Goal: Task Accomplishment & Management: Manage account settings

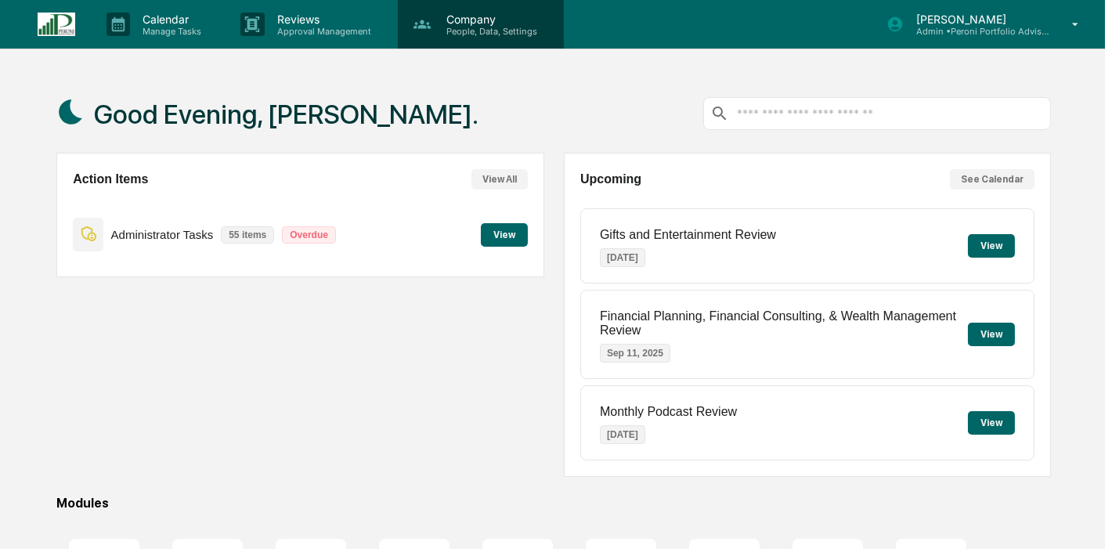
click at [494, 30] on p "People, Data, Settings" at bounding box center [489, 31] width 111 height 11
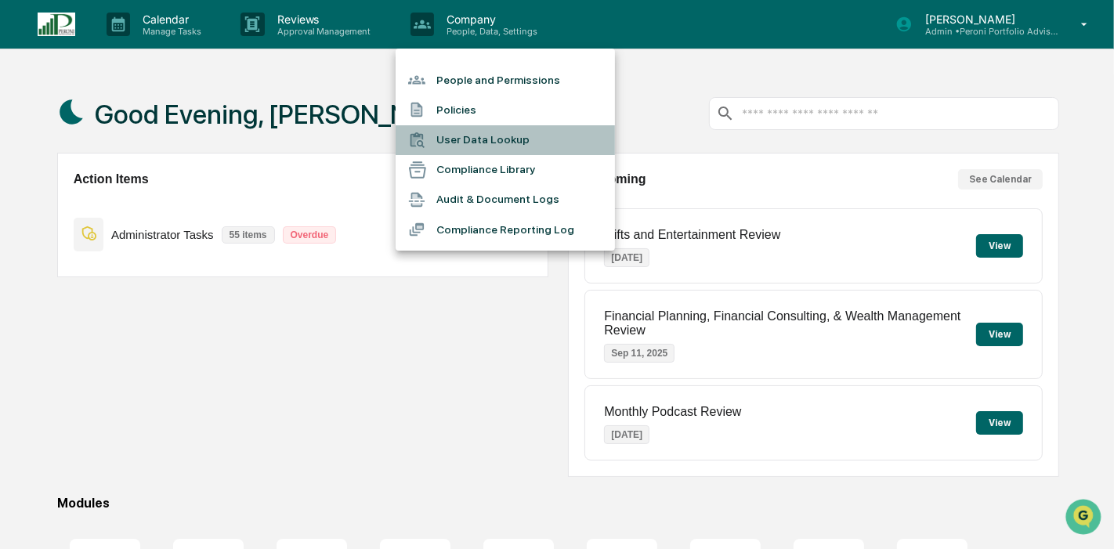
click at [512, 137] on li "User Data Lookup" at bounding box center [505, 140] width 219 height 30
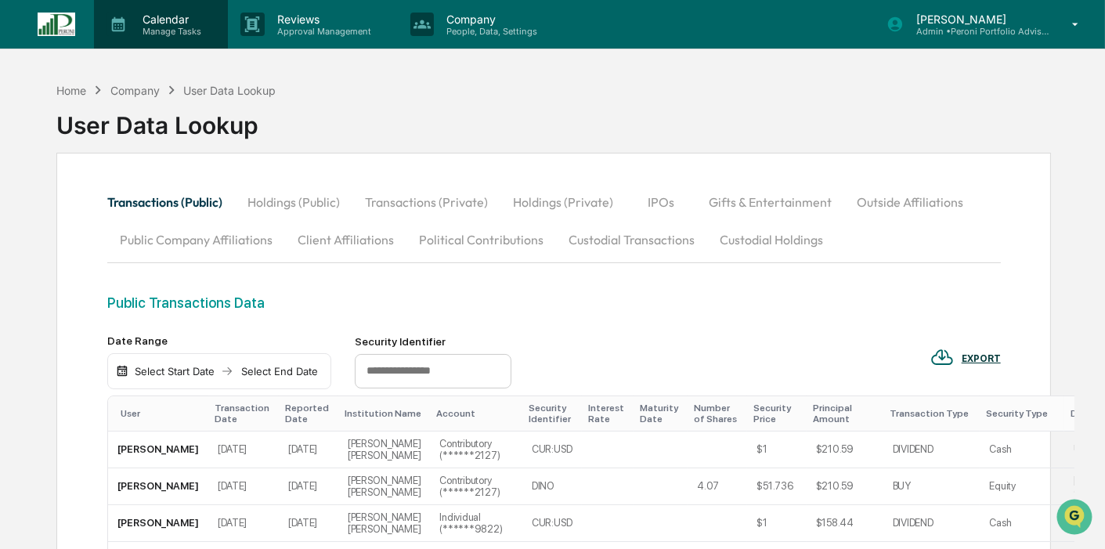
click at [212, 39] on div "Calendar Manage Tasks" at bounding box center [161, 24] width 134 height 49
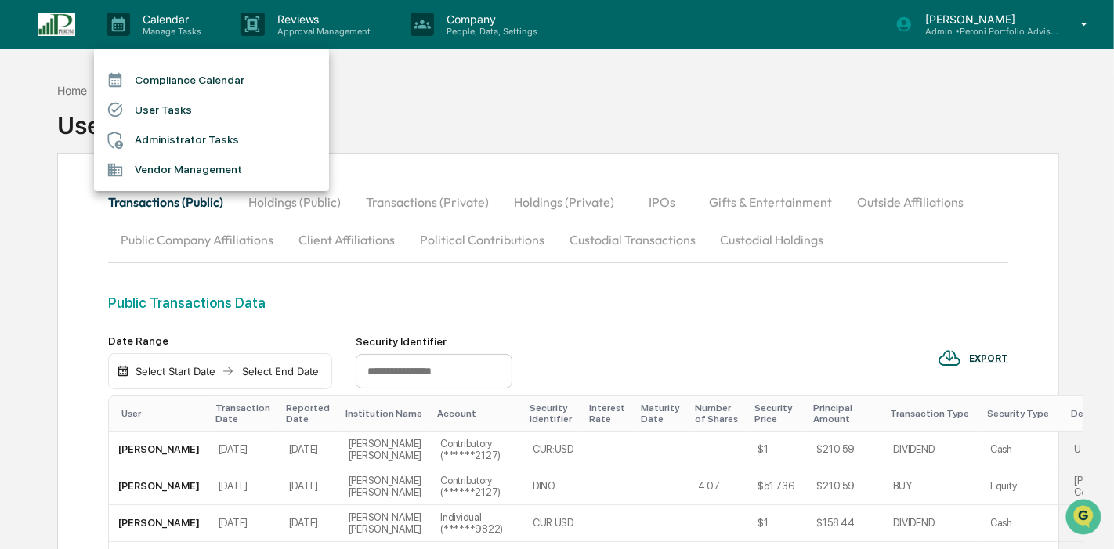
click at [199, 131] on li "Administrator Tasks" at bounding box center [211, 140] width 235 height 30
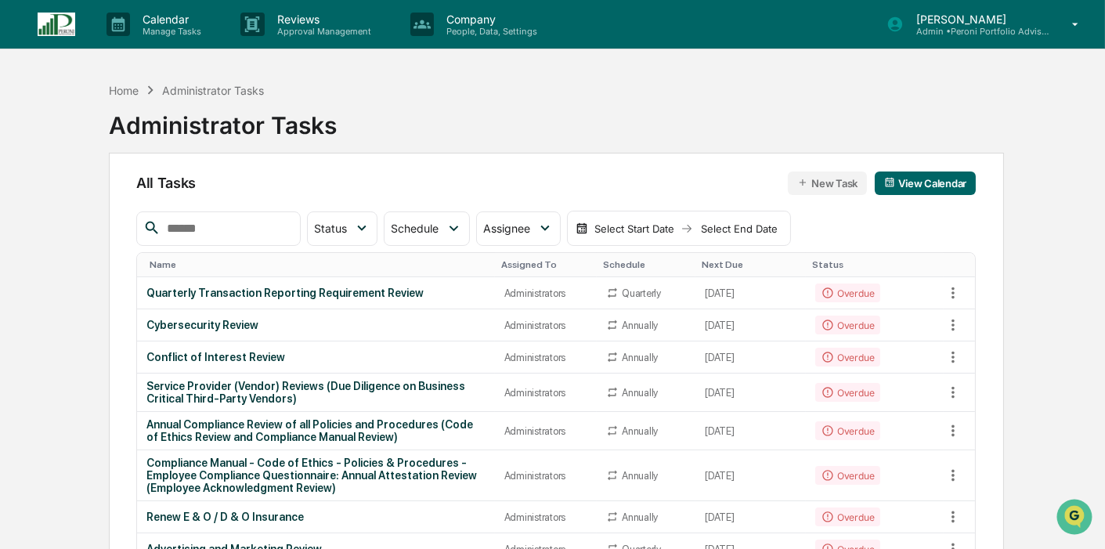
click at [53, 20] on img at bounding box center [57, 25] width 38 height 24
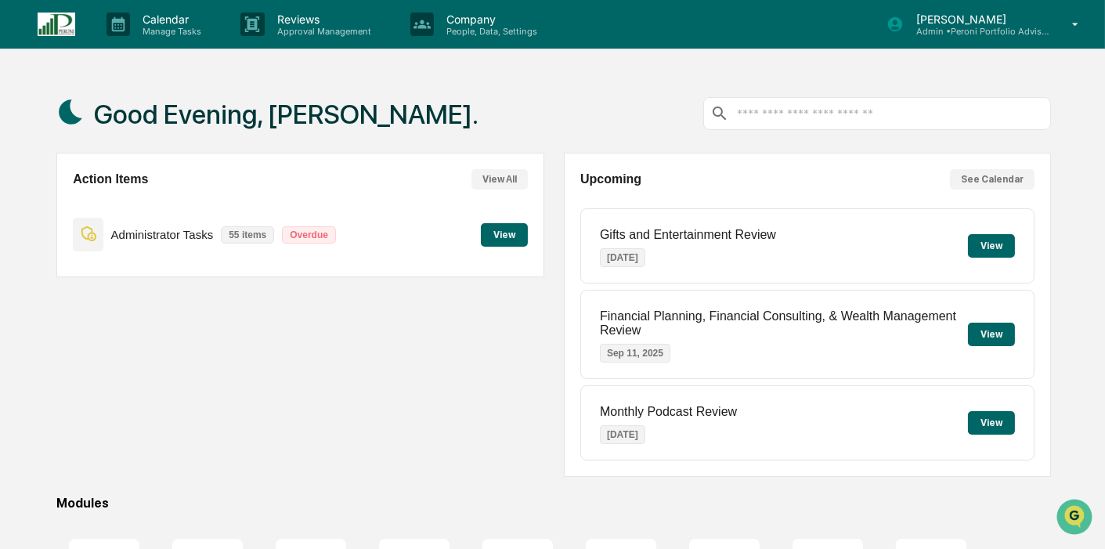
click at [518, 235] on button "View" at bounding box center [504, 235] width 47 height 24
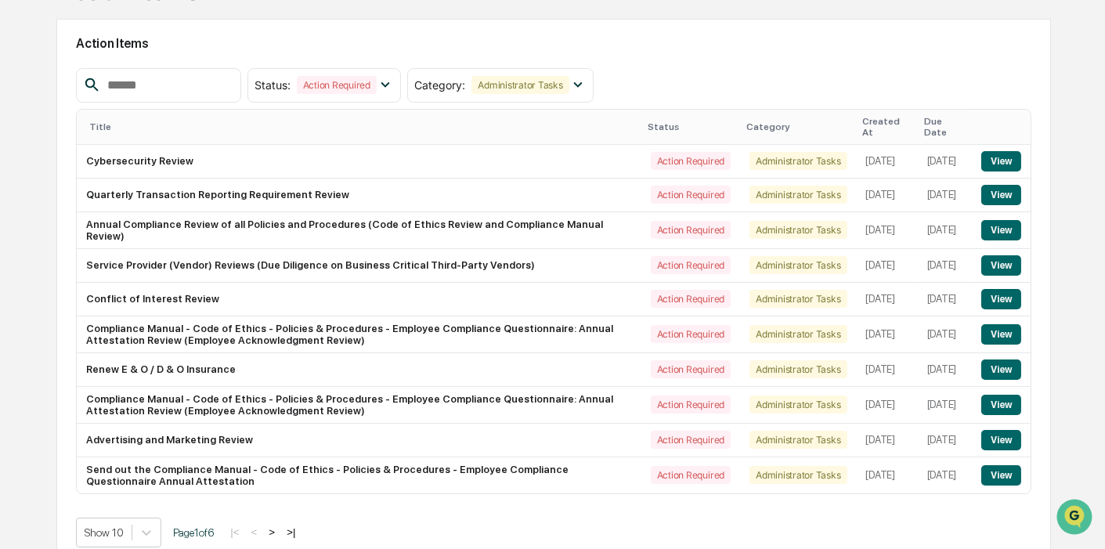
scroll to position [158, 0]
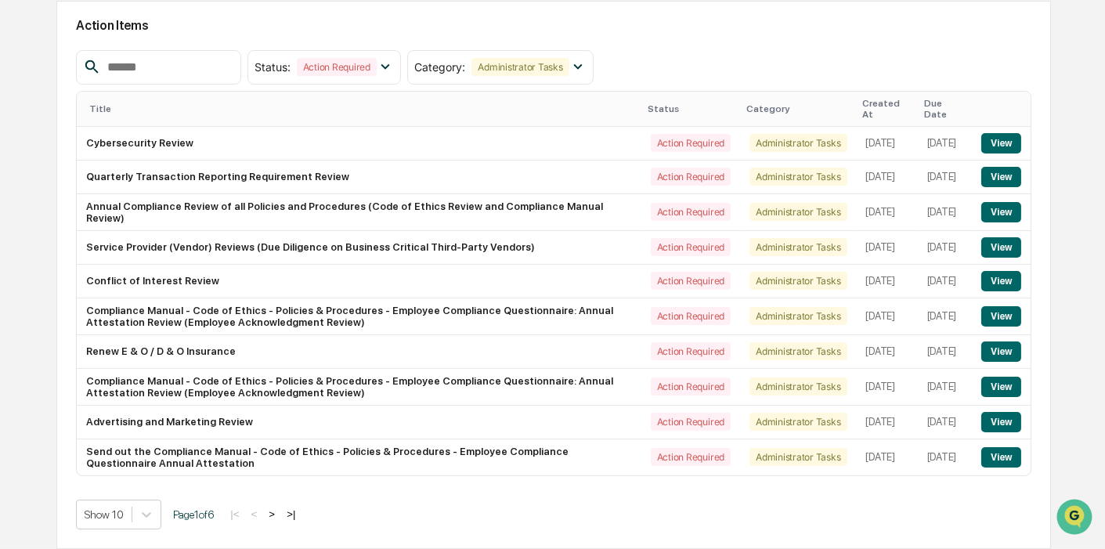
click at [273, 512] on button ">" at bounding box center [272, 514] width 16 height 13
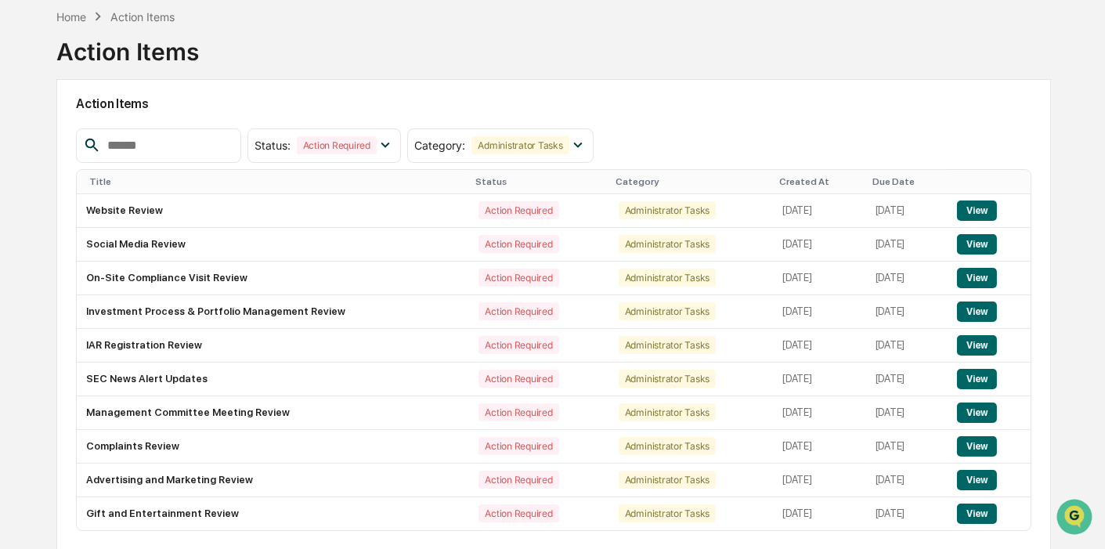
scroll to position [128, 0]
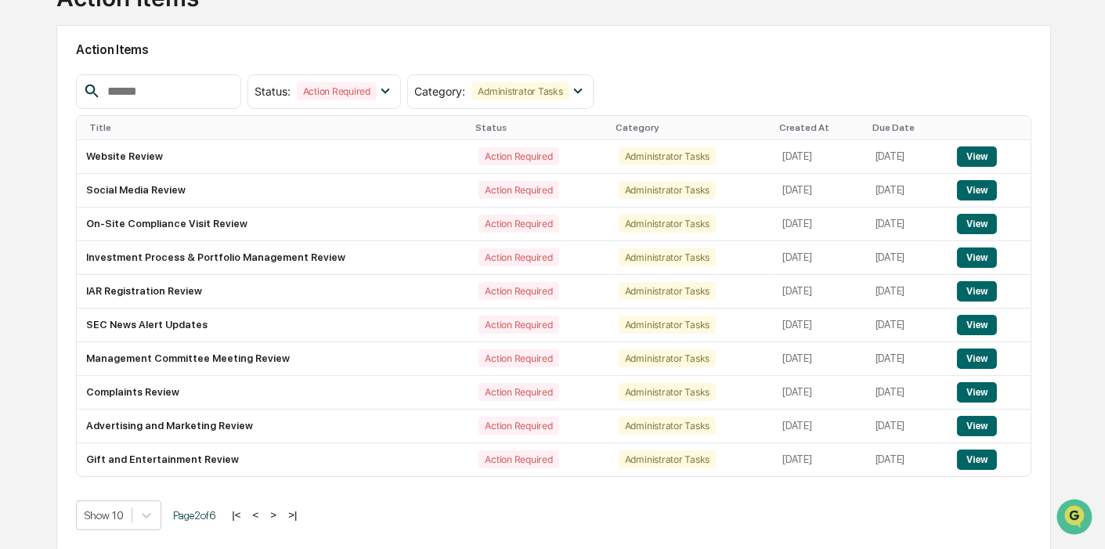
click at [280, 514] on button ">" at bounding box center [274, 514] width 16 height 13
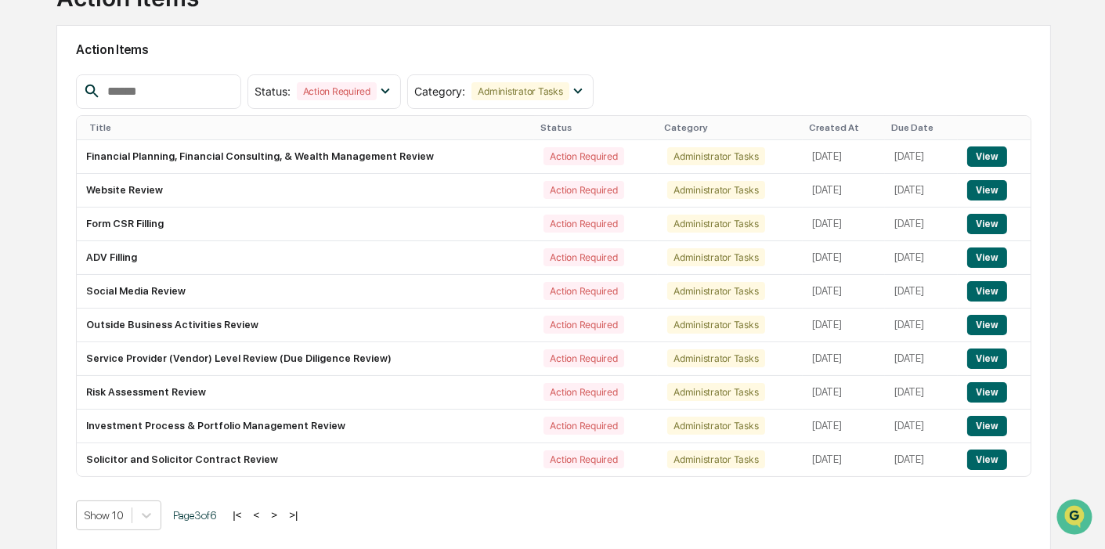
click at [280, 514] on button ">" at bounding box center [274, 514] width 16 height 13
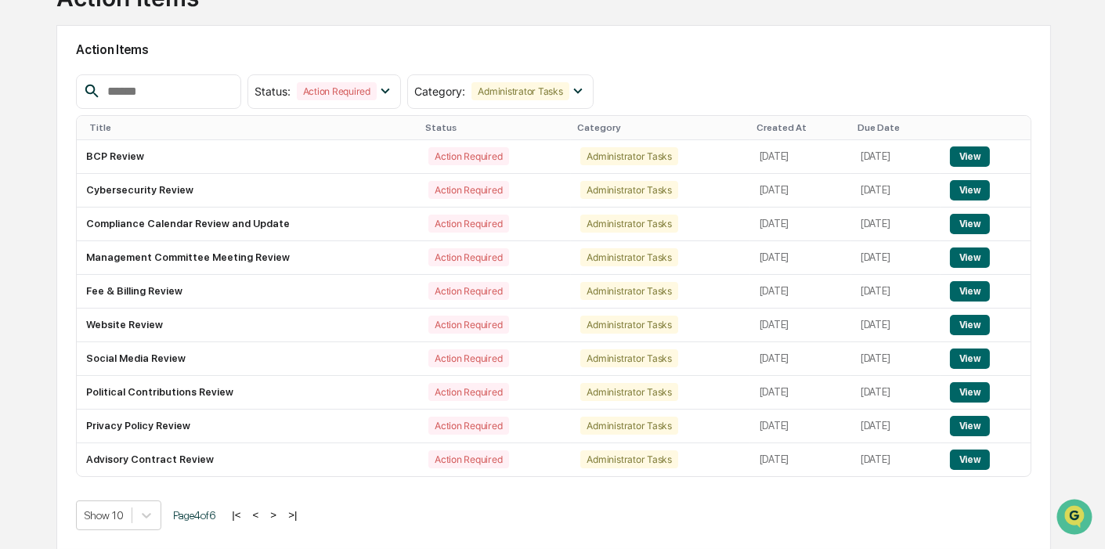
click at [280, 514] on button ">" at bounding box center [274, 514] width 16 height 13
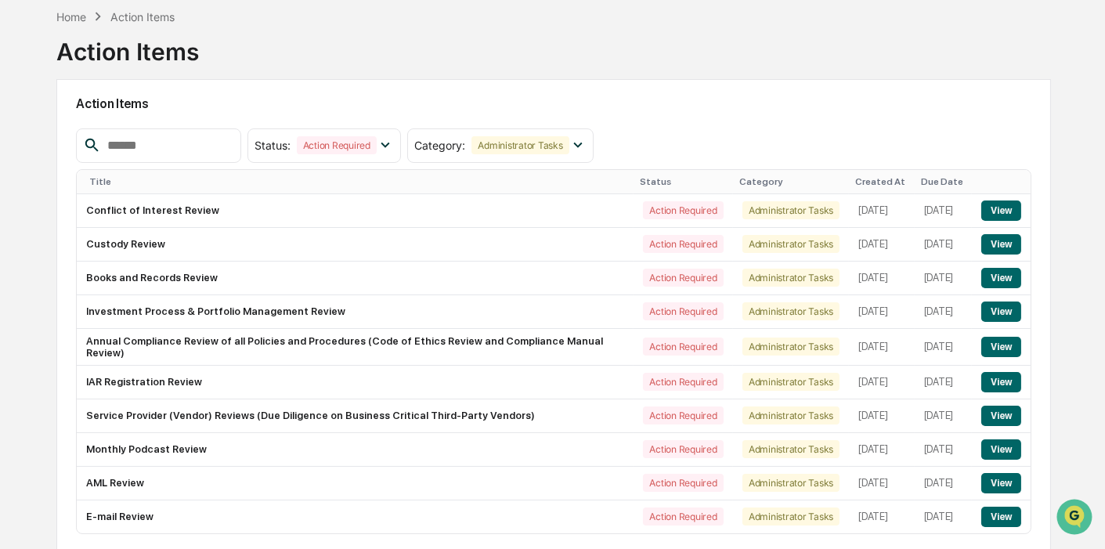
scroll to position [134, 0]
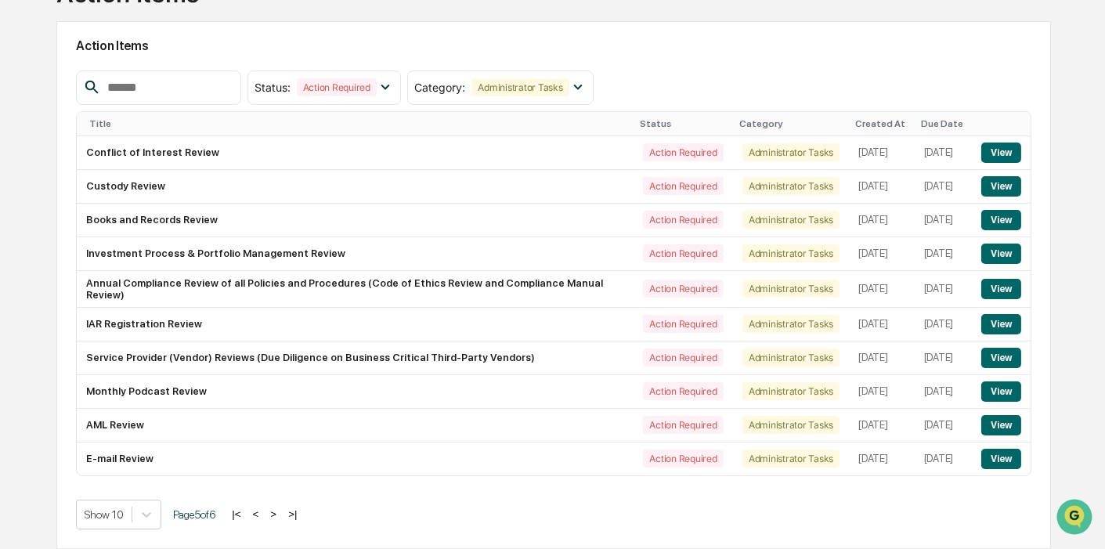
click at [280, 514] on button ">" at bounding box center [274, 514] width 16 height 13
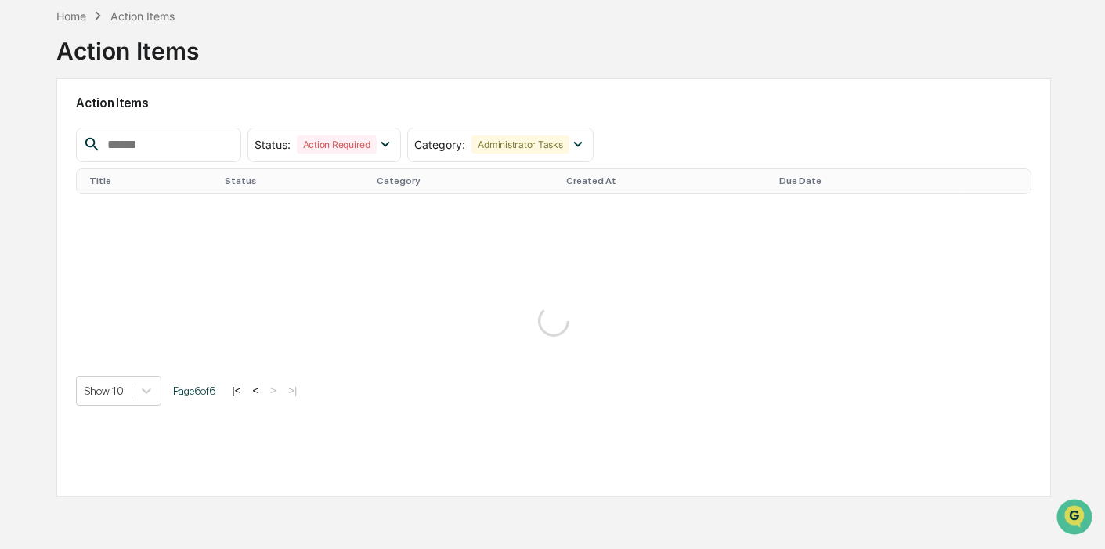
scroll to position [74, 0]
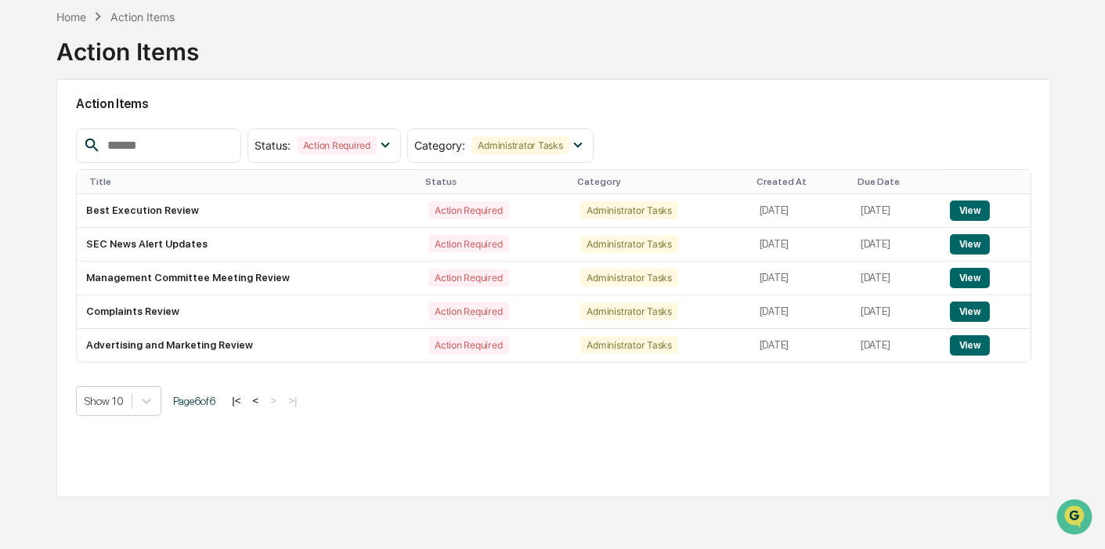
click at [124, 179] on div "Title" at bounding box center [251, 181] width 324 height 11
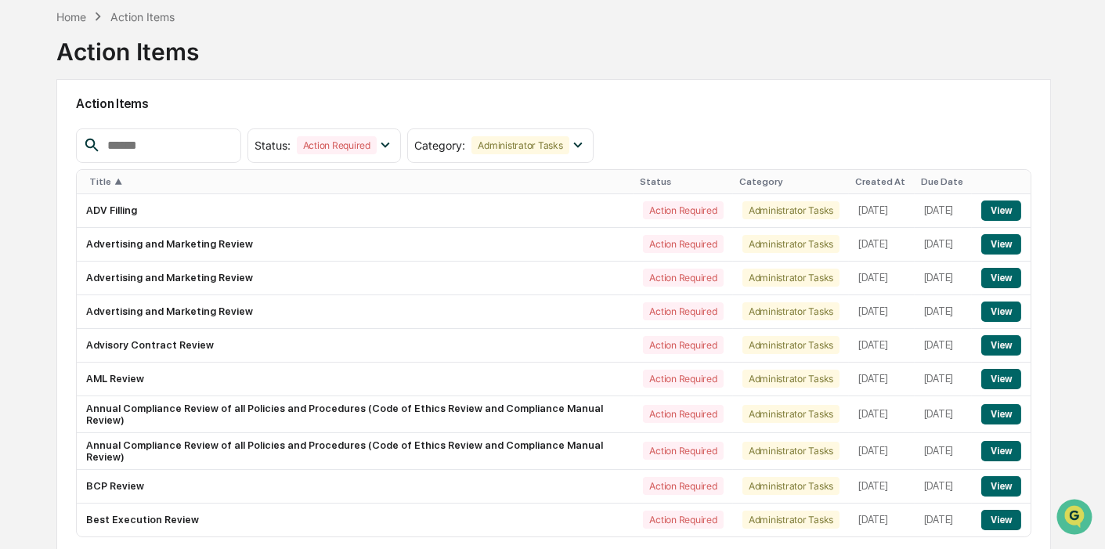
scroll to position [134, 0]
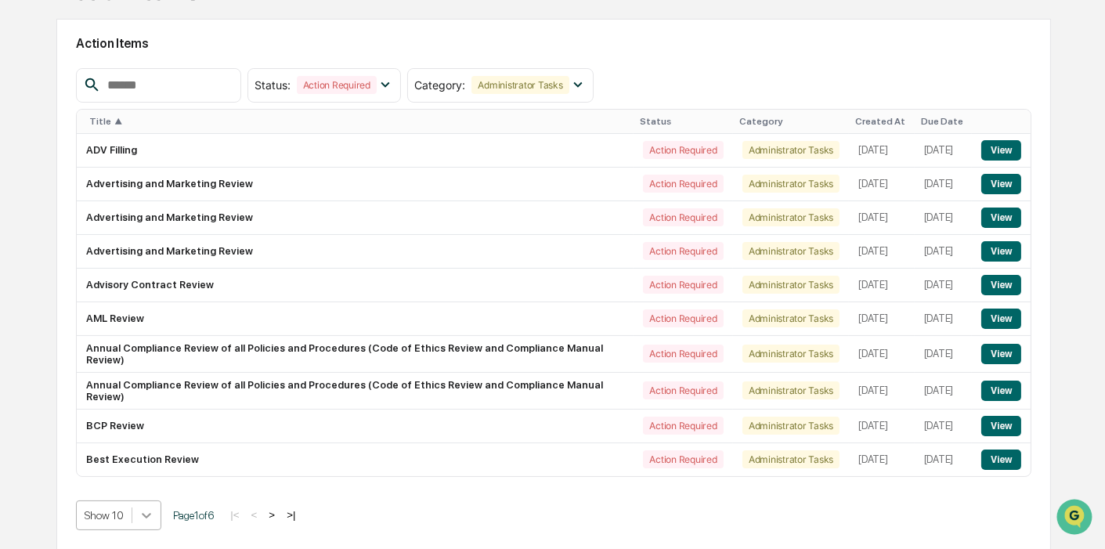
click at [141, 515] on body "Calendar Manage Tasks Reviews Approval Management Company People, Data, Setting…" at bounding box center [552, 208] width 1105 height 684
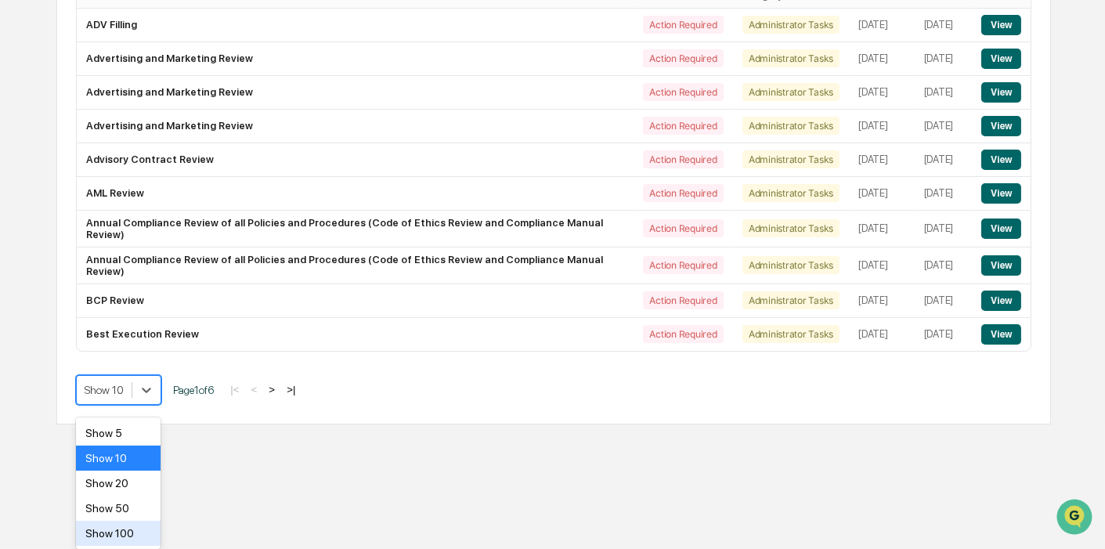
click at [139, 530] on div "Show 100" at bounding box center [118, 533] width 85 height 25
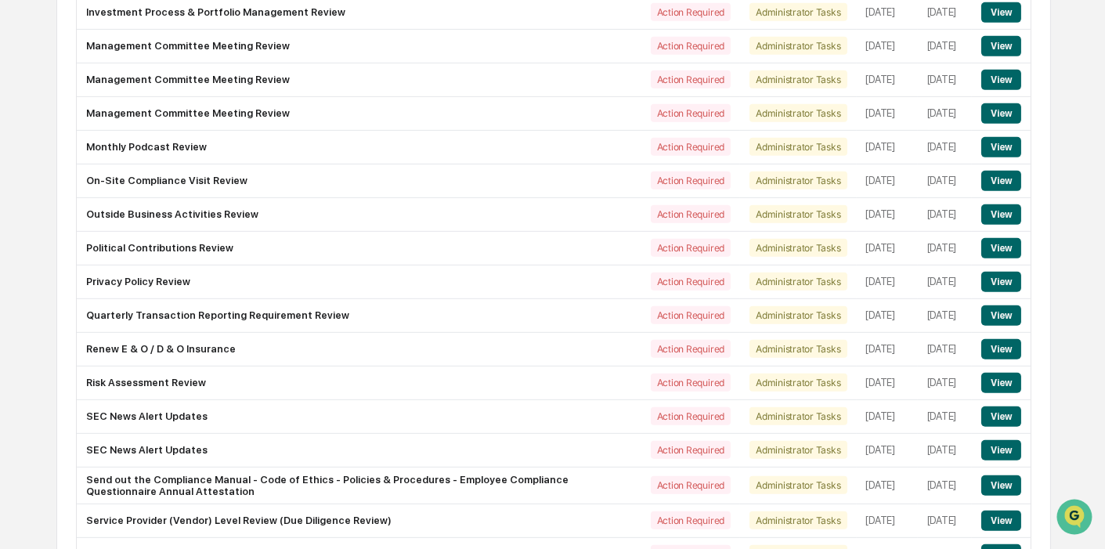
scroll to position [870, 0]
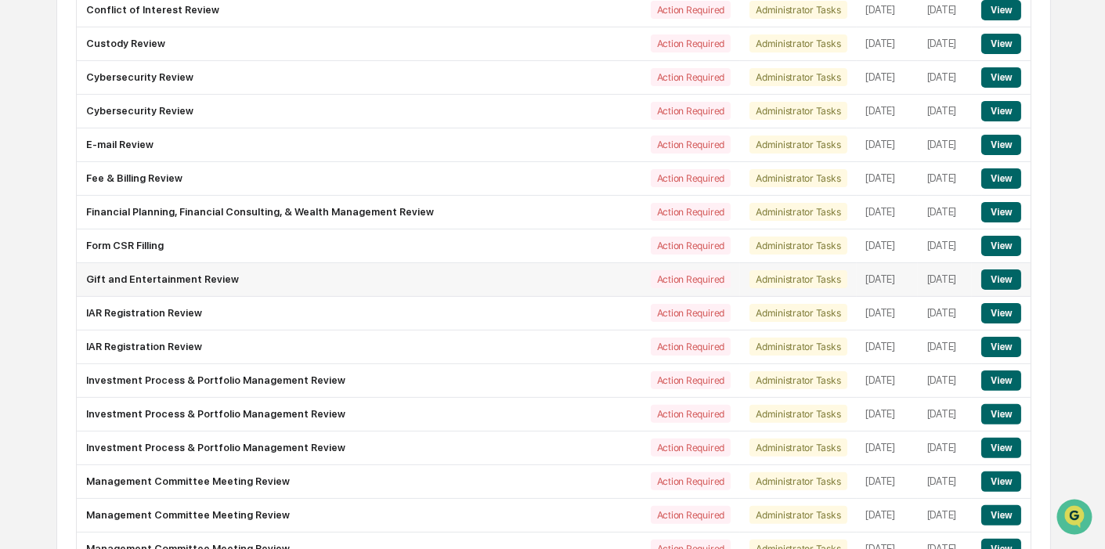
click at [1011, 290] on button "View" at bounding box center [1002, 279] width 40 height 20
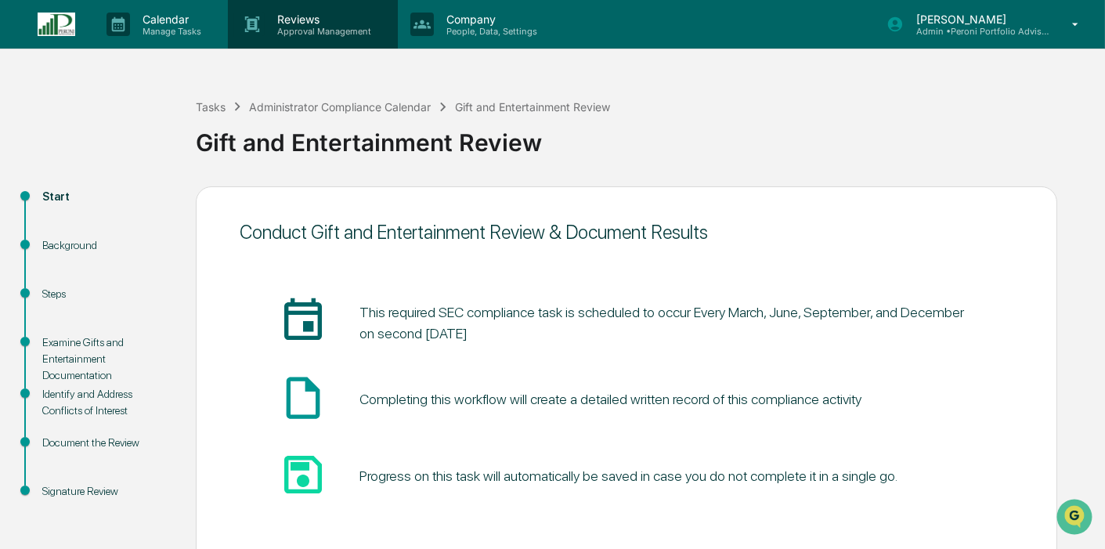
click at [315, 23] on p "Reviews" at bounding box center [322, 19] width 114 height 13
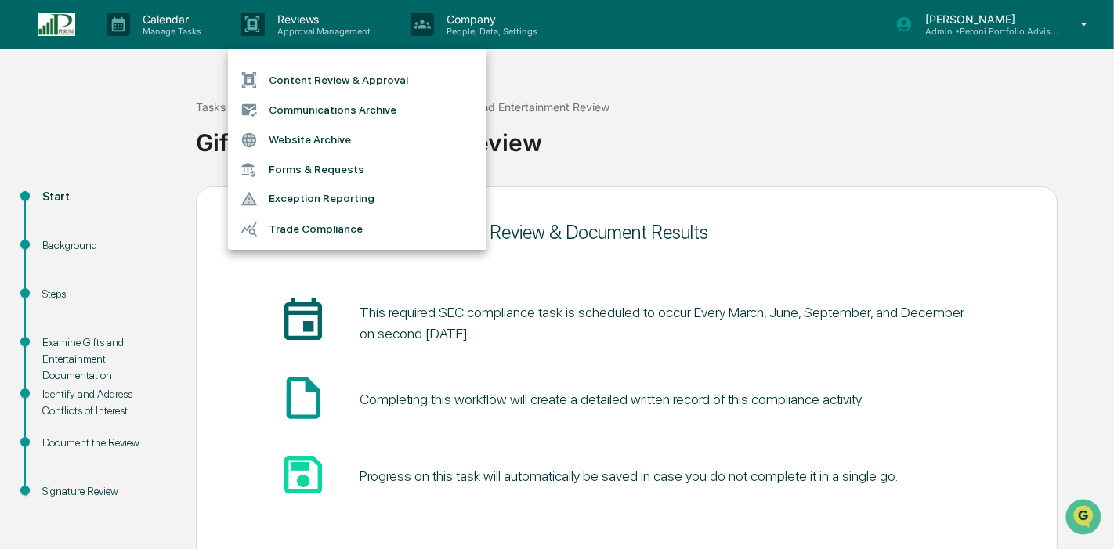
click at [303, 80] on li "Content Review & Approval" at bounding box center [357, 80] width 259 height 30
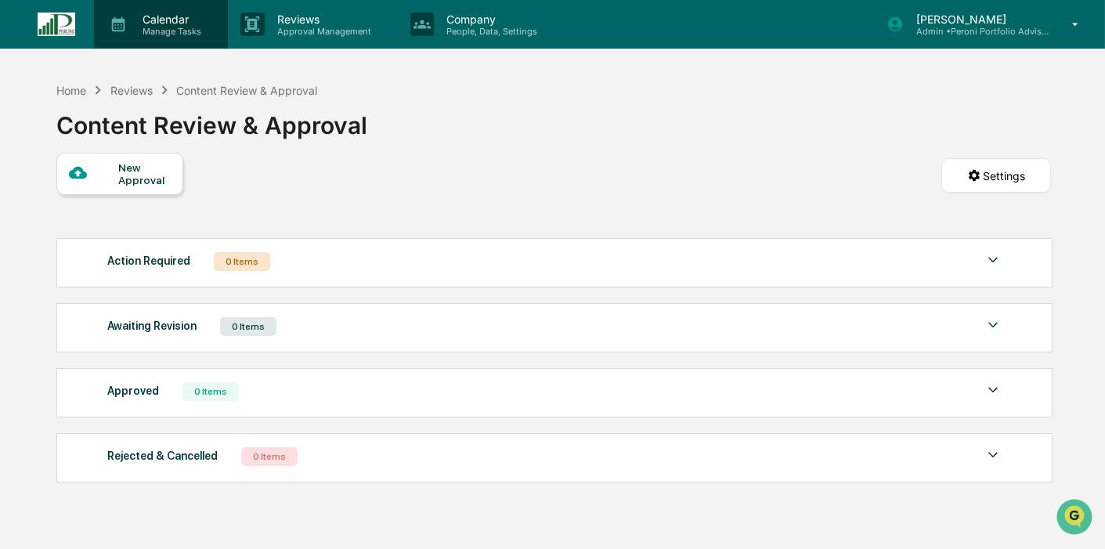
click at [205, 20] on p "Calendar" at bounding box center [169, 19] width 79 height 13
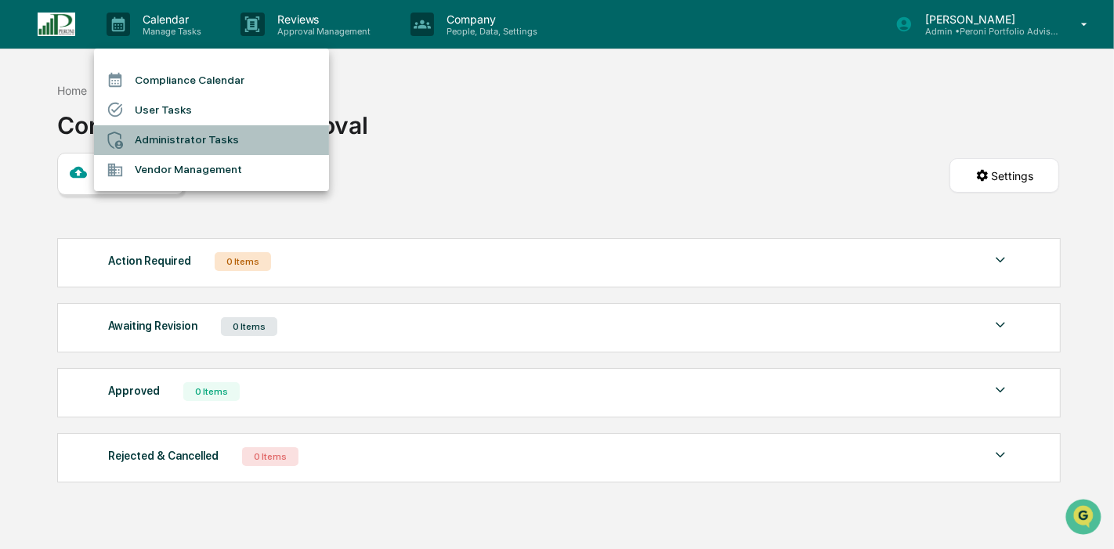
click at [202, 146] on li "Administrator Tasks" at bounding box center [211, 140] width 235 height 30
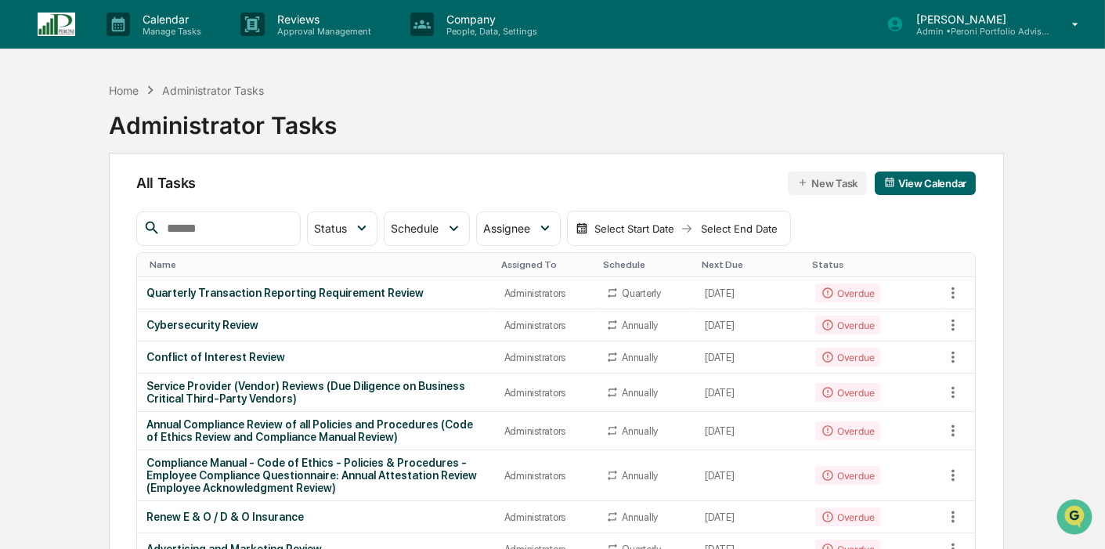
click at [74, 21] on img at bounding box center [57, 25] width 38 height 24
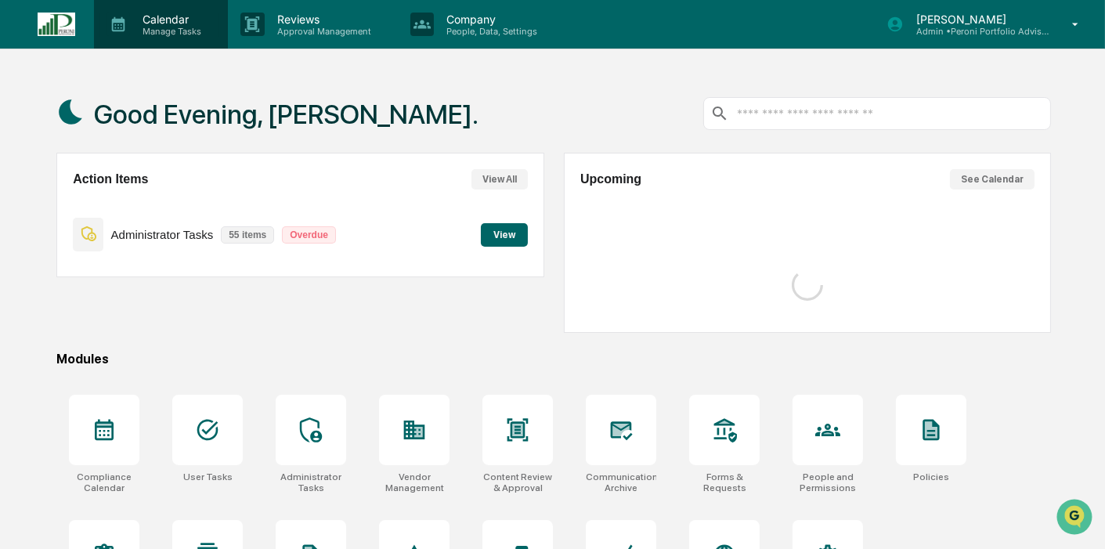
click at [160, 16] on p "Calendar" at bounding box center [169, 19] width 79 height 13
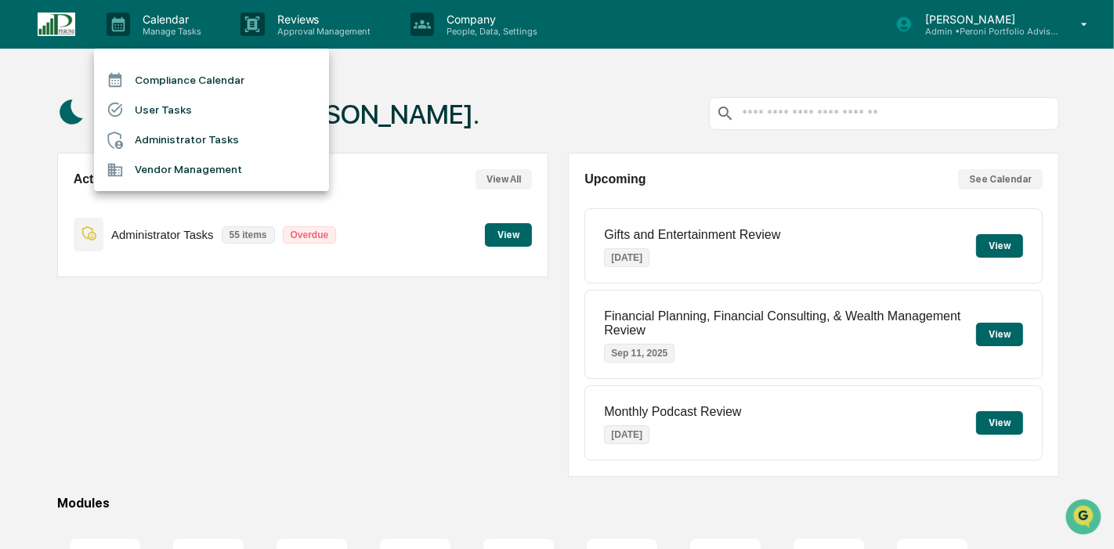
click at [165, 67] on li "Compliance Calendar" at bounding box center [211, 80] width 235 height 30
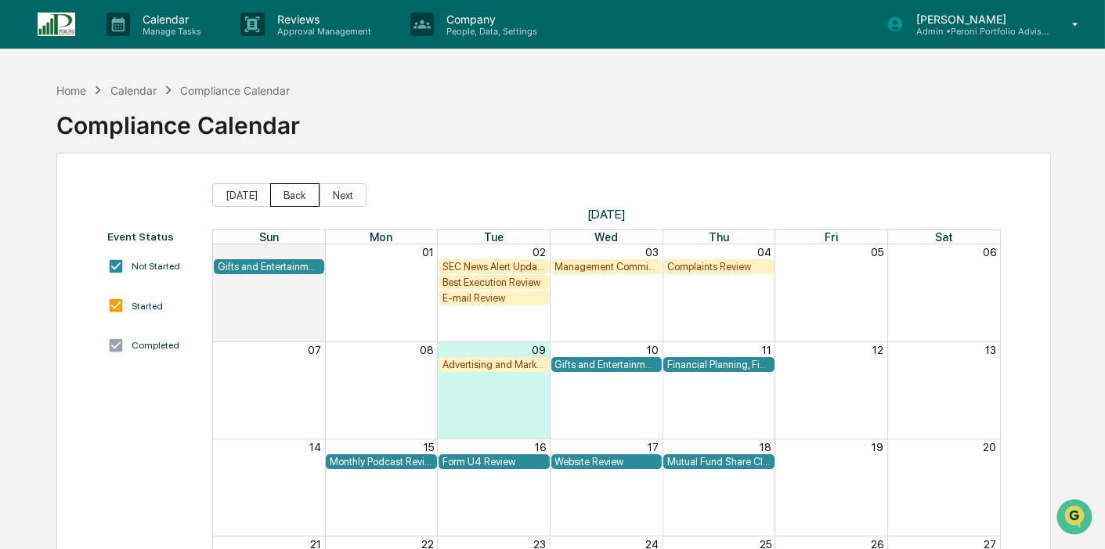
click at [286, 197] on button "Back" at bounding box center [294, 195] width 49 height 24
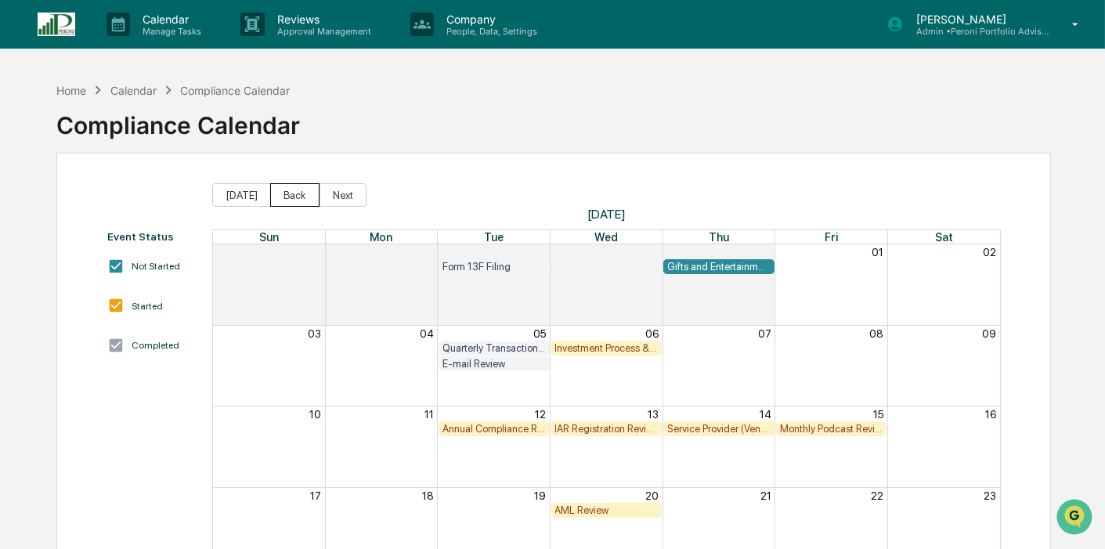
click at [286, 197] on button "Back" at bounding box center [294, 195] width 49 height 24
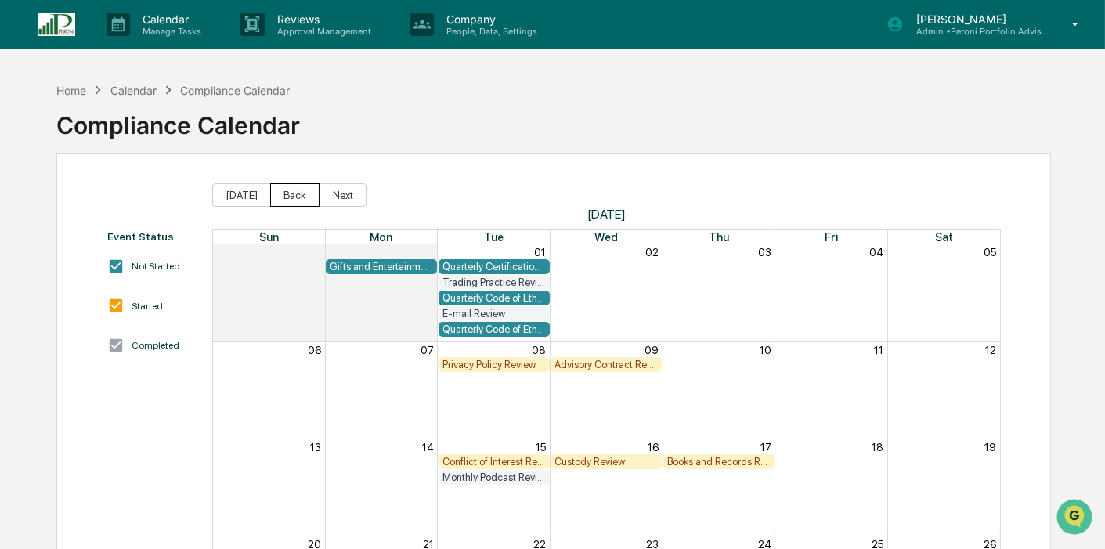
click at [286, 197] on button "Back" at bounding box center [294, 195] width 49 height 24
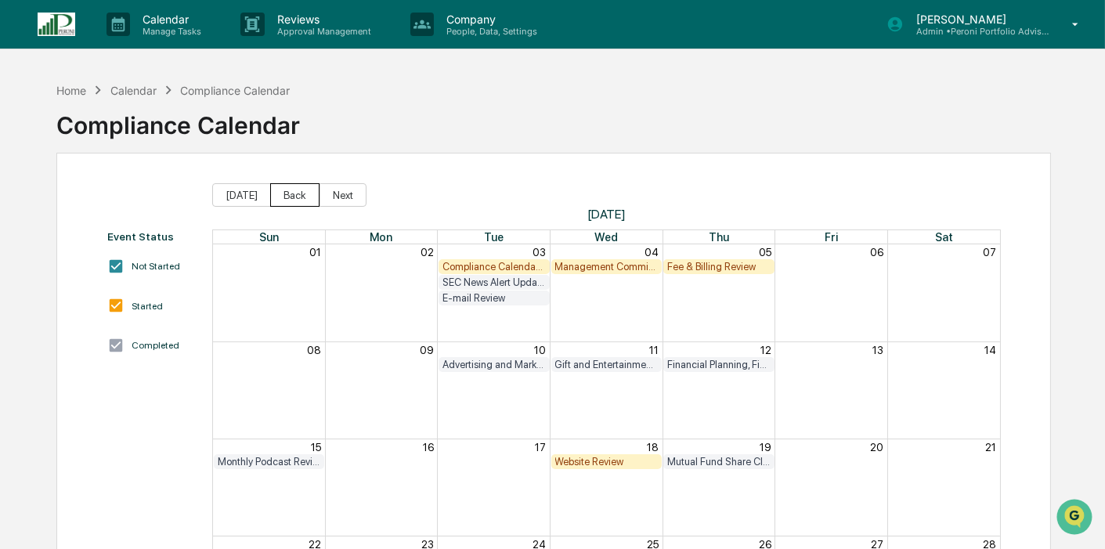
click at [286, 197] on button "Back" at bounding box center [294, 195] width 49 height 24
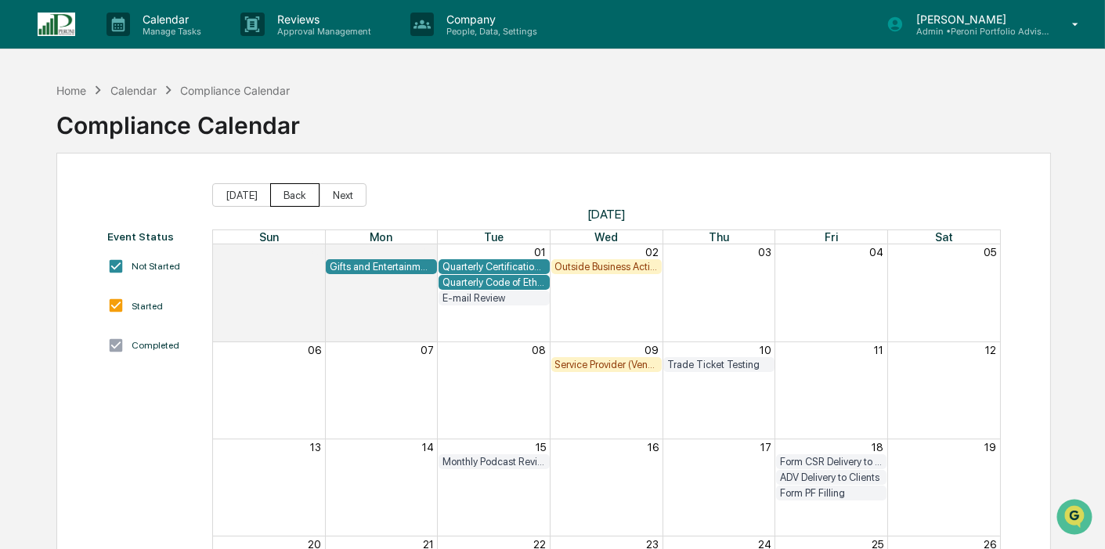
click at [286, 197] on button "Back" at bounding box center [294, 195] width 49 height 24
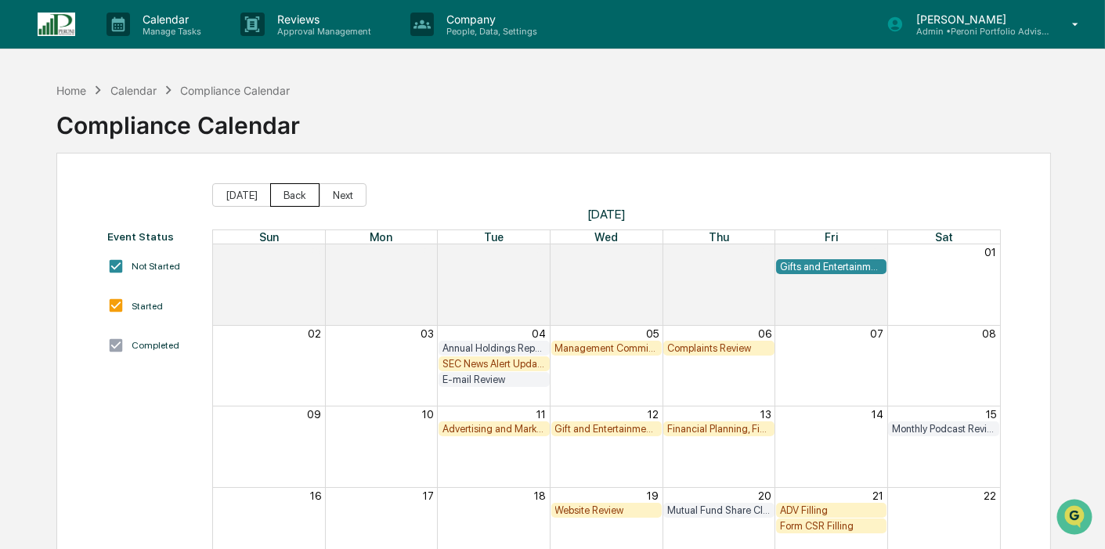
click at [286, 197] on button "Back" at bounding box center [294, 195] width 49 height 24
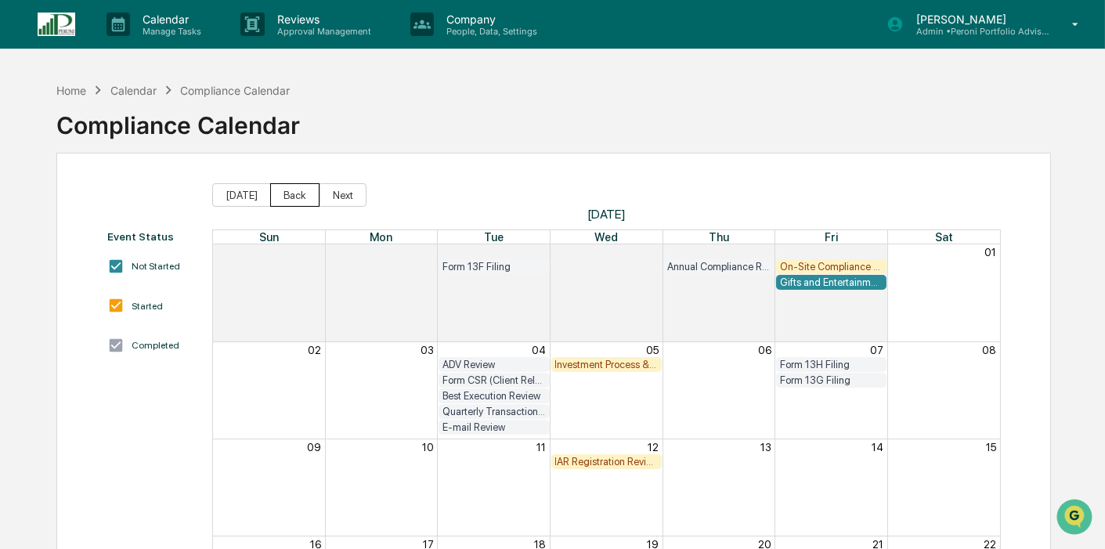
click at [286, 197] on button "Back" at bounding box center [294, 195] width 49 height 24
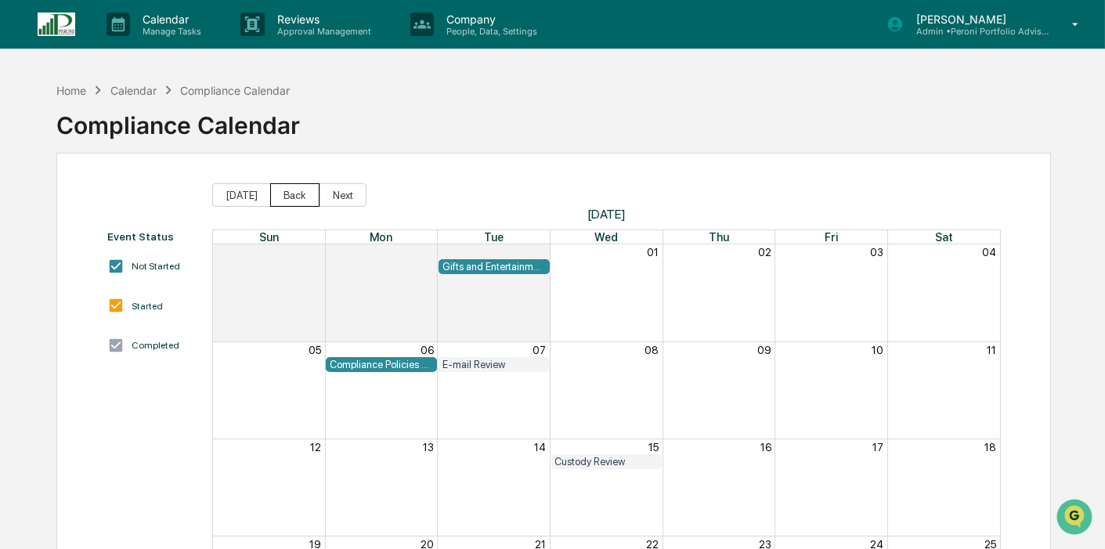
click at [286, 197] on button "Back" at bounding box center [294, 195] width 49 height 24
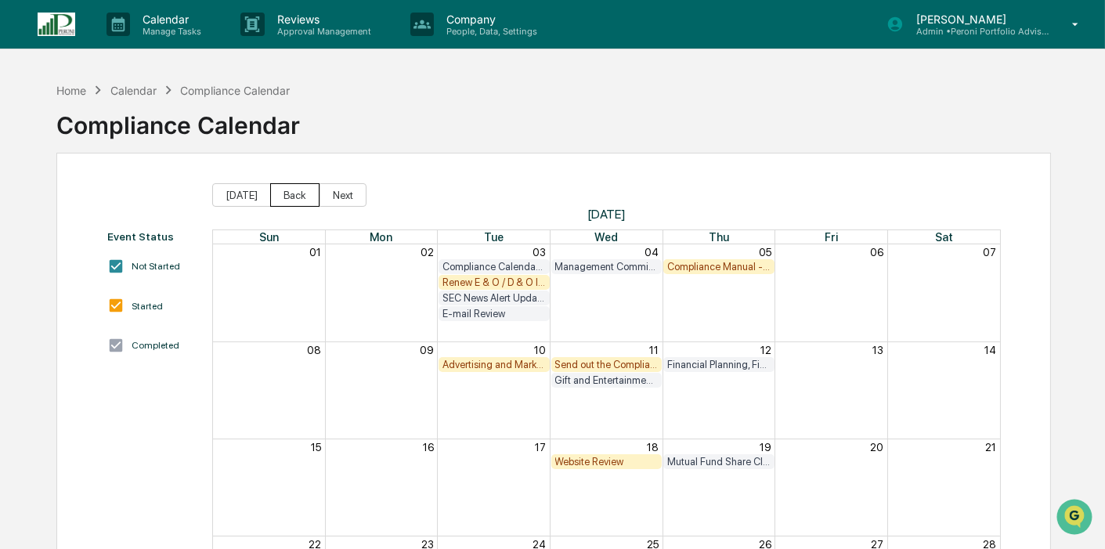
click at [286, 197] on button "Back" at bounding box center [294, 195] width 49 height 24
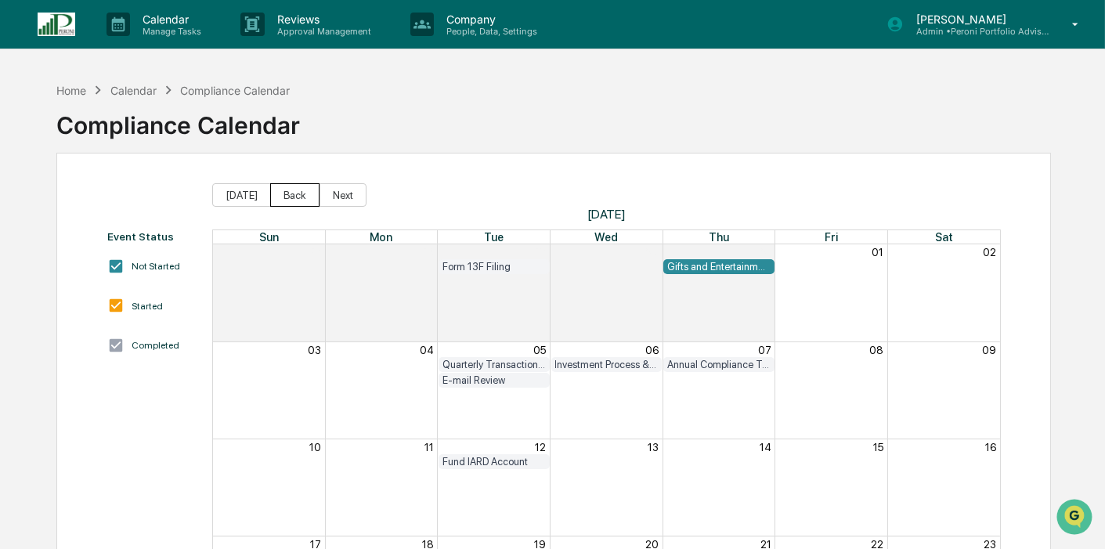
click at [286, 197] on button "Back" at bounding box center [294, 195] width 49 height 24
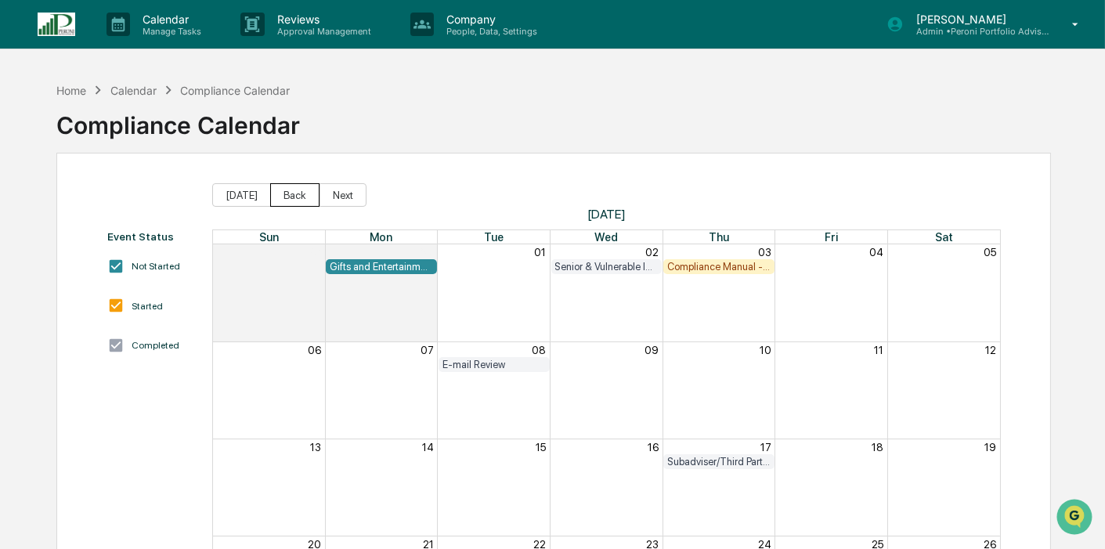
click at [286, 197] on button "Back" at bounding box center [294, 195] width 49 height 24
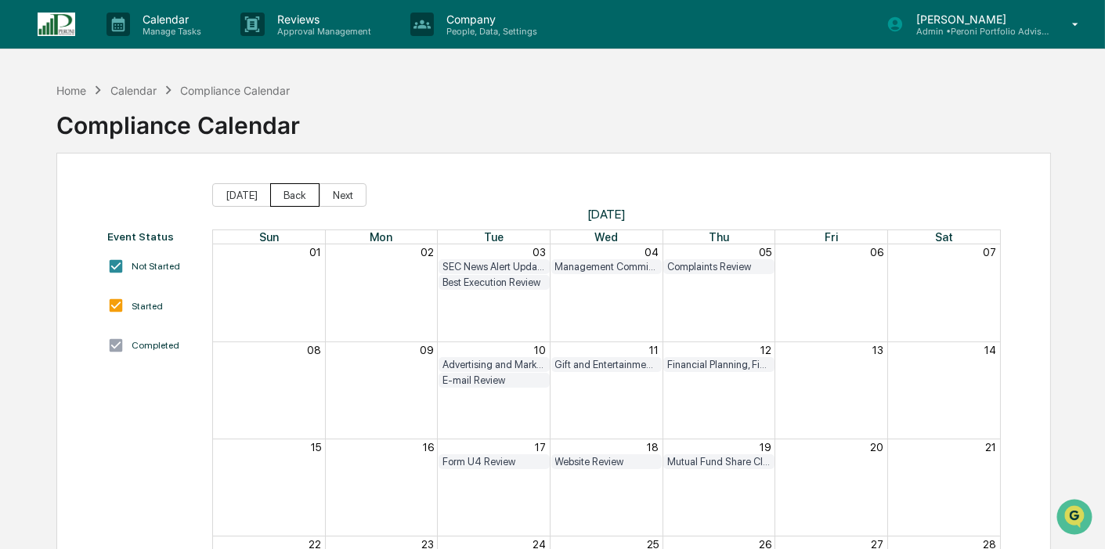
click at [286, 197] on button "Back" at bounding box center [294, 195] width 49 height 24
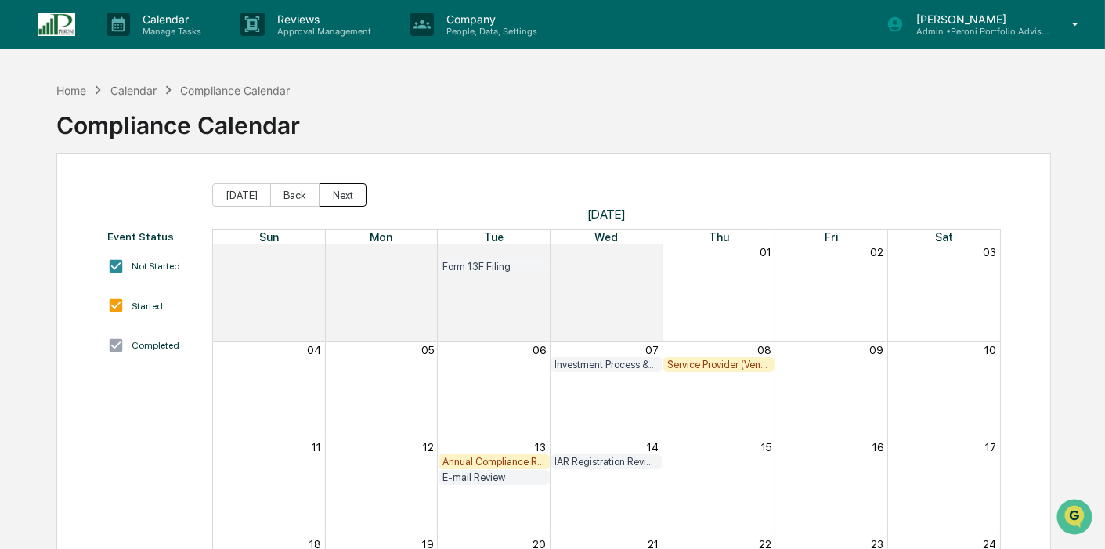
click at [349, 198] on button "Next" at bounding box center [343, 195] width 47 height 24
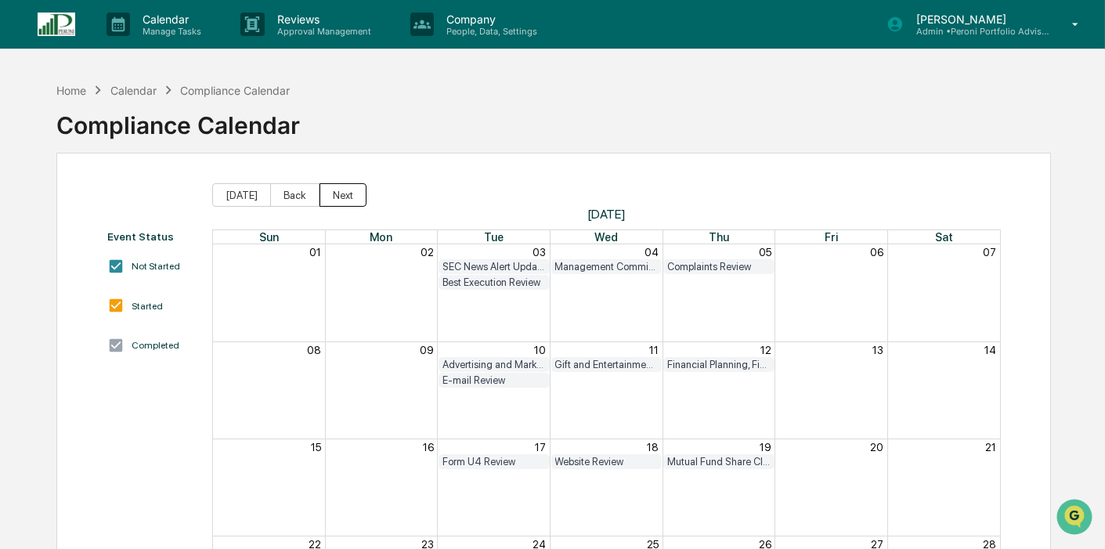
click at [349, 198] on button "Next" at bounding box center [343, 195] width 47 height 24
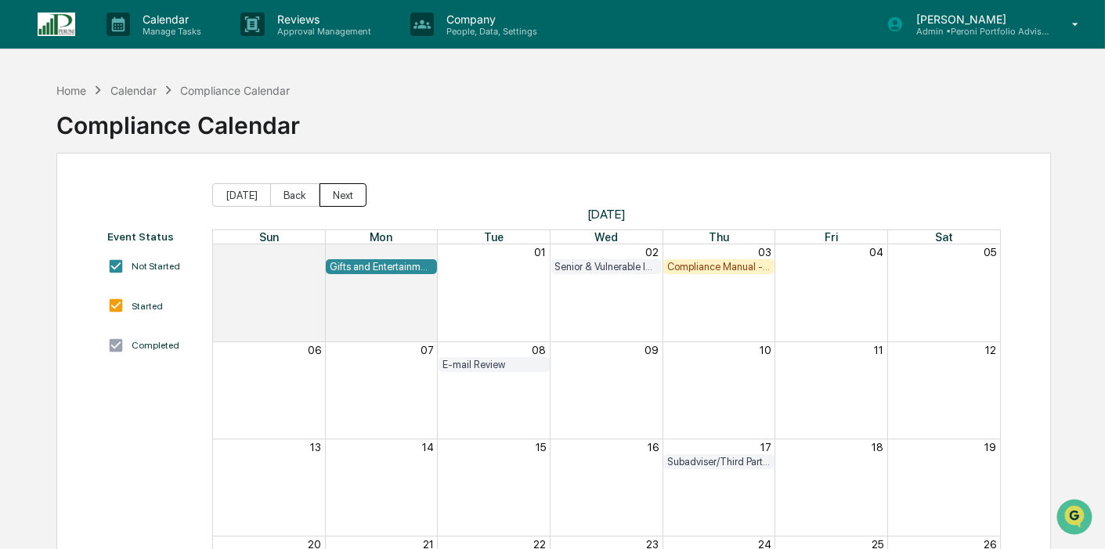
click at [349, 198] on button "Next" at bounding box center [343, 195] width 47 height 24
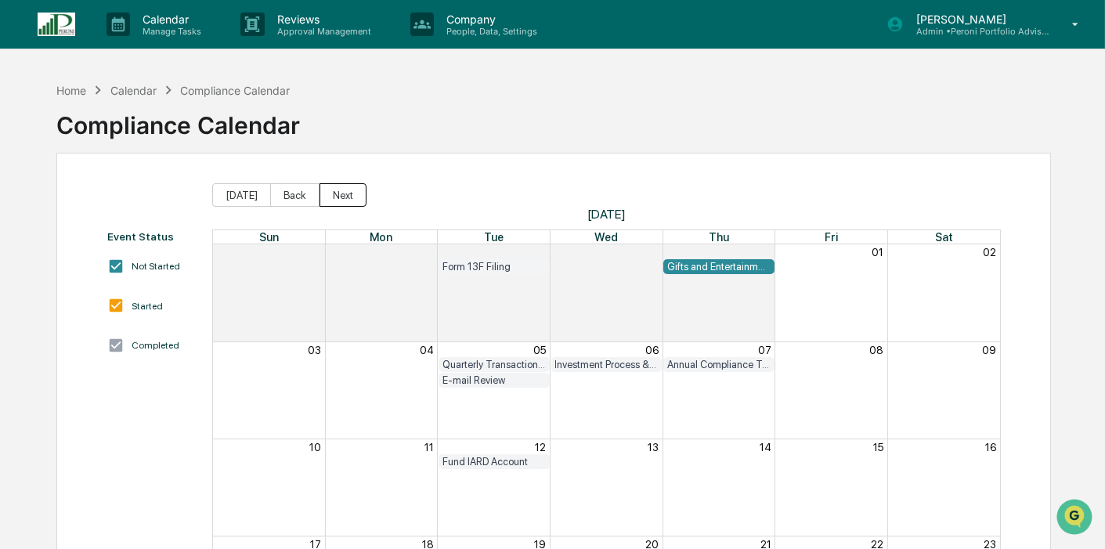
click at [320, 190] on button "Next" at bounding box center [343, 195] width 47 height 24
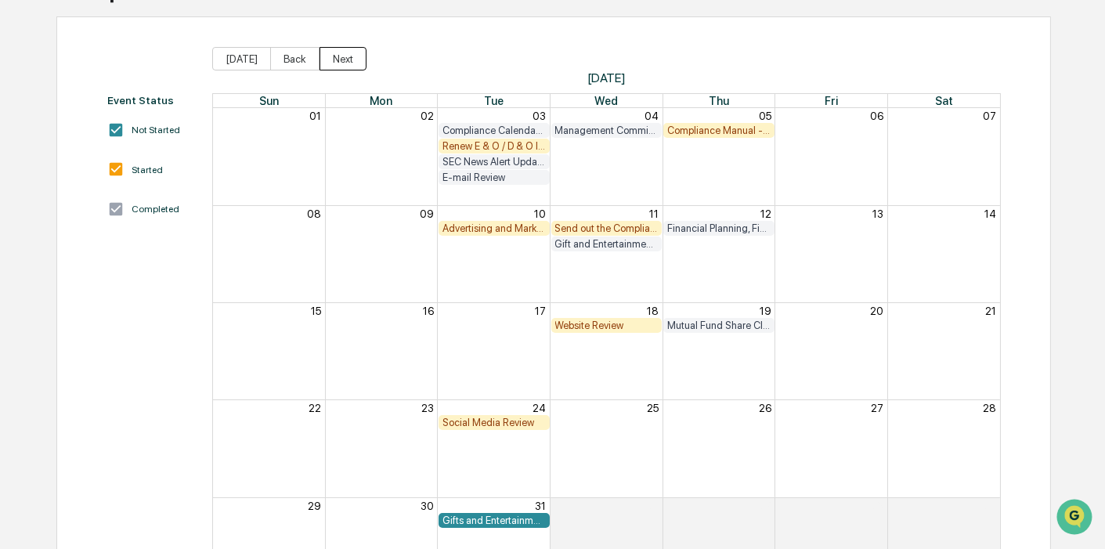
scroll to position [212, 0]
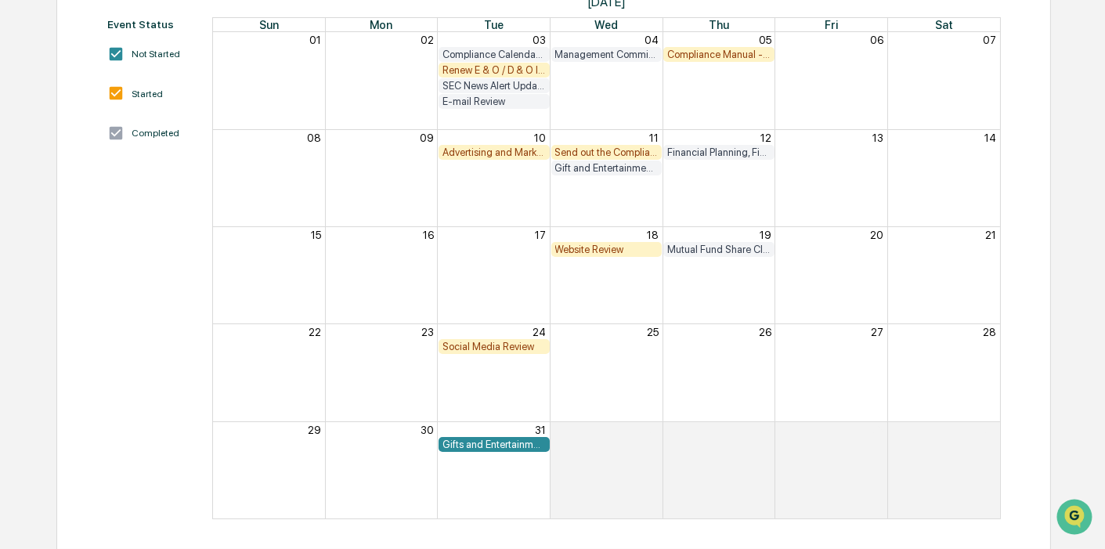
click at [490, 443] on div "Gifts and Entertainment Reporting" at bounding box center [494, 445] width 103 height 12
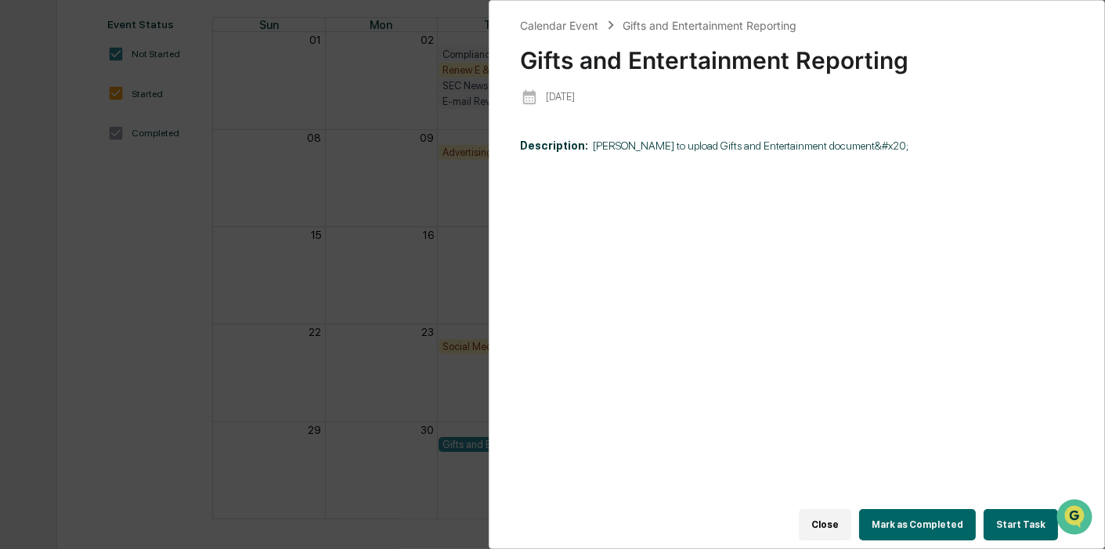
click at [1020, 523] on button "Start Task" at bounding box center [1021, 524] width 74 height 31
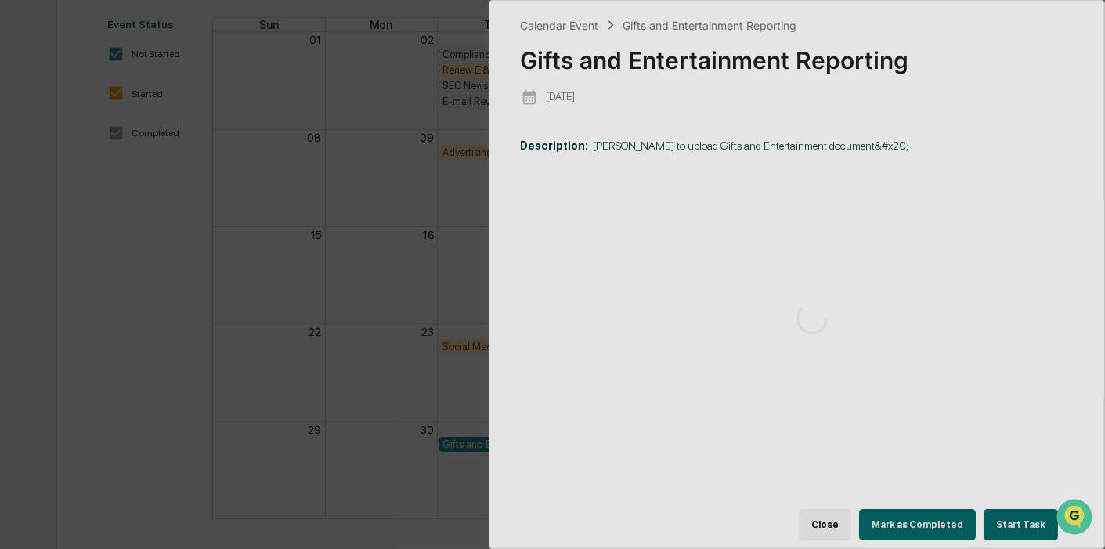
click at [250, 336] on div "Calendar Event Gifts and Entertainment Reporting Gifts and Entertainment Report…" at bounding box center [552, 274] width 1105 height 549
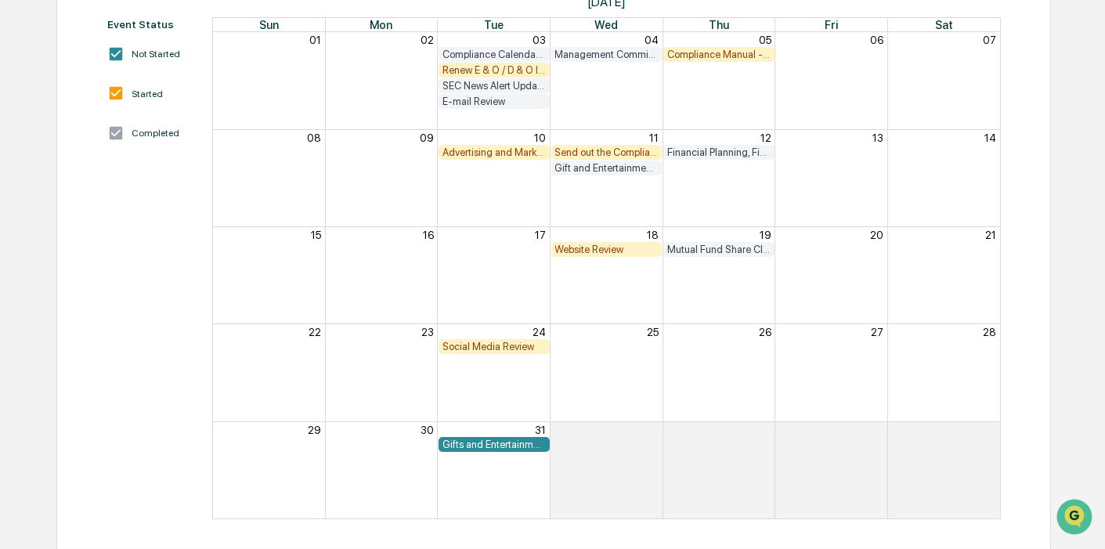
scroll to position [38, 0]
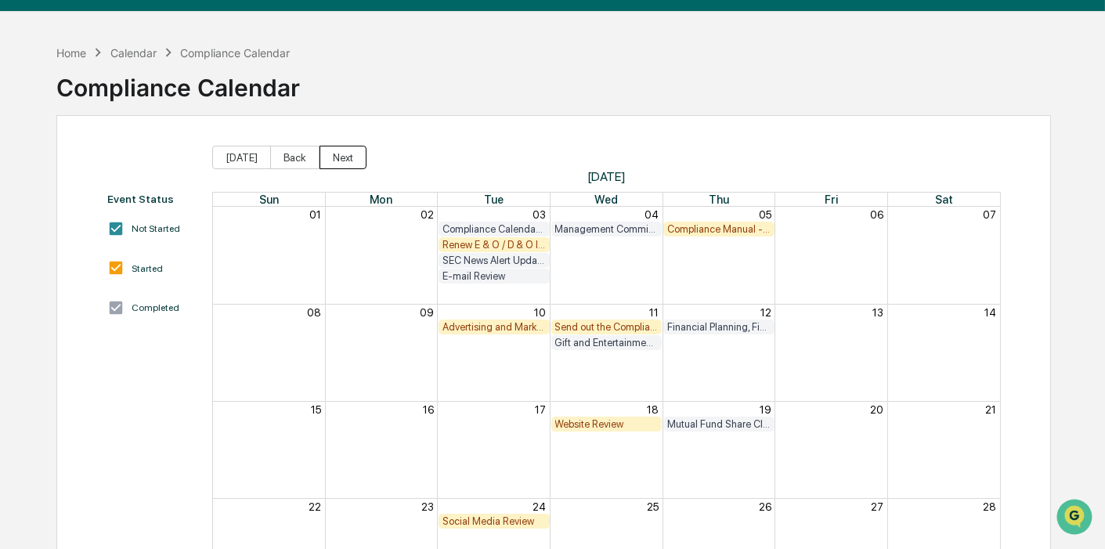
click at [325, 160] on button "Next" at bounding box center [343, 158] width 47 height 24
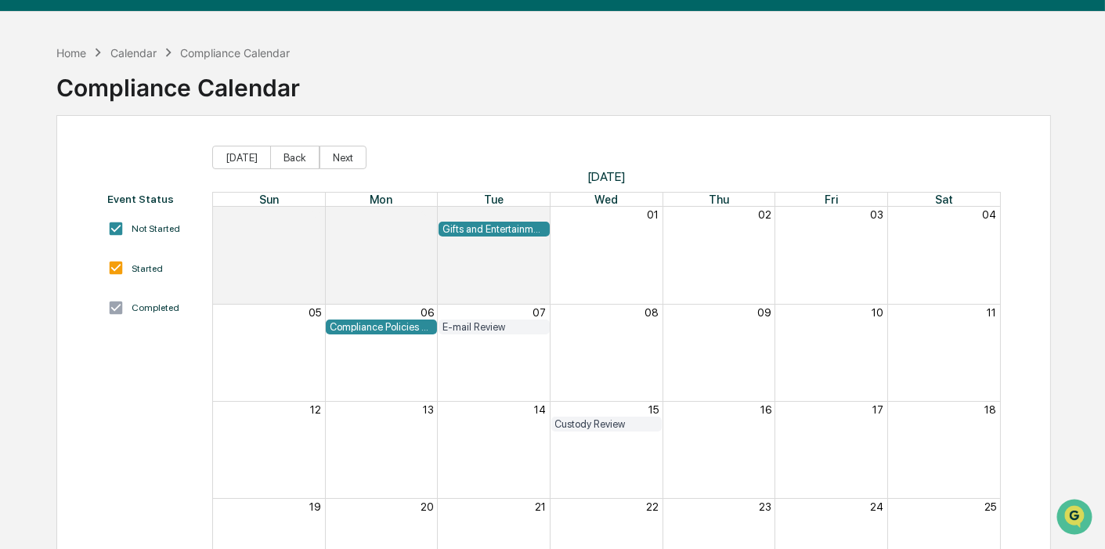
click at [486, 228] on div "Gifts and Entertainment Reporting" at bounding box center [494, 229] width 103 height 12
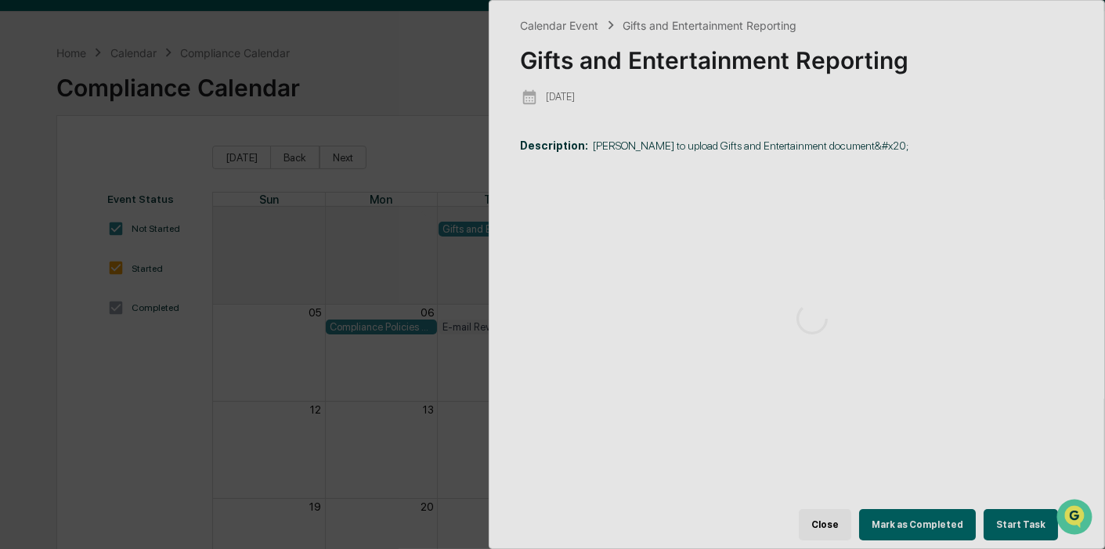
click at [1003, 515] on div at bounding box center [813, 318] width 647 height 635
click at [395, 149] on div "Calendar Event Gifts and Entertainment Reporting Gifts and Entertainment Report…" at bounding box center [552, 274] width 1105 height 549
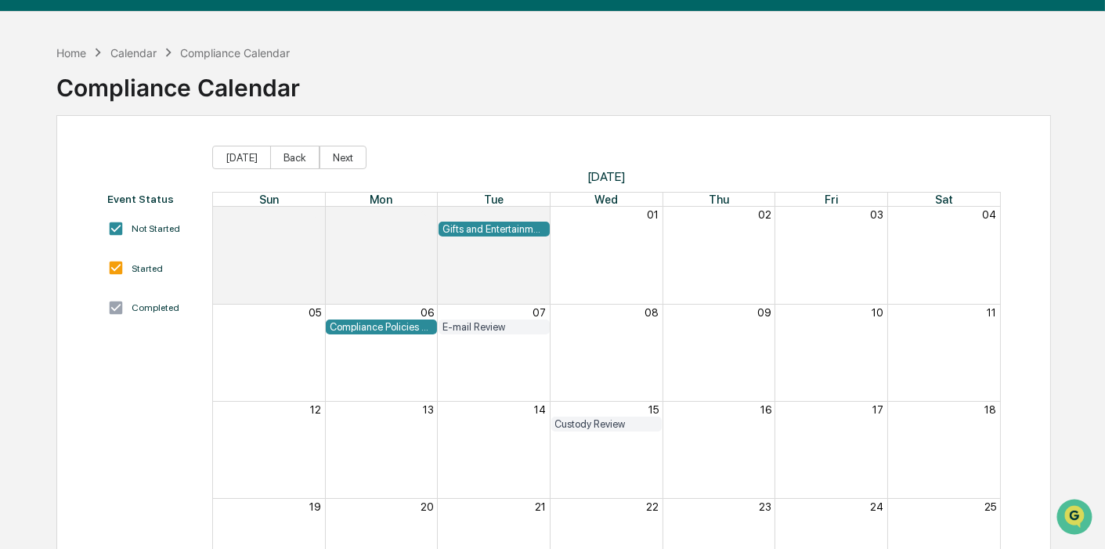
click at [364, 324] on div "Compliance Policies Receipt" at bounding box center [381, 327] width 103 height 12
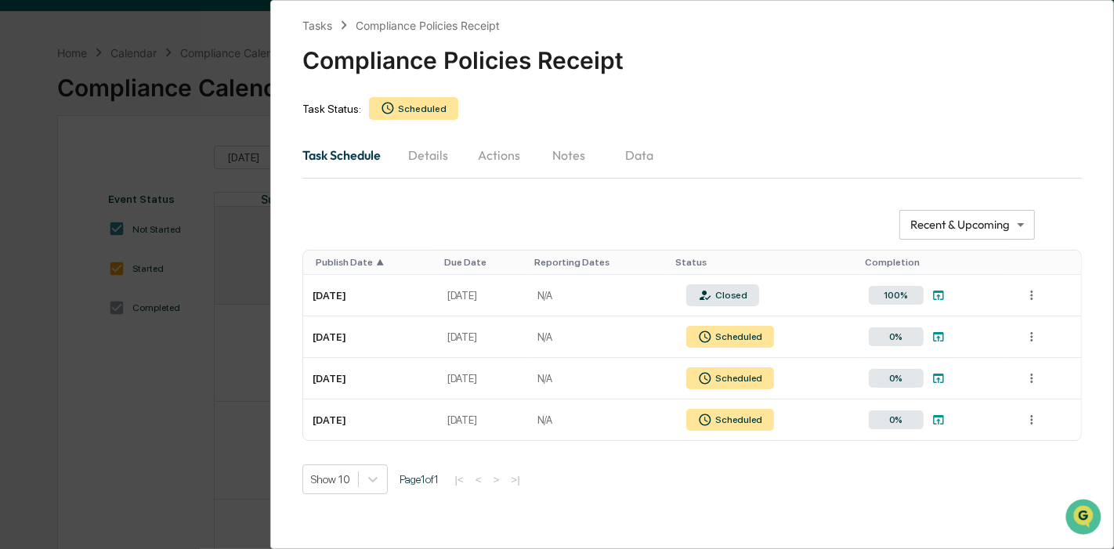
click at [165, 392] on div "**********" at bounding box center [557, 274] width 1114 height 549
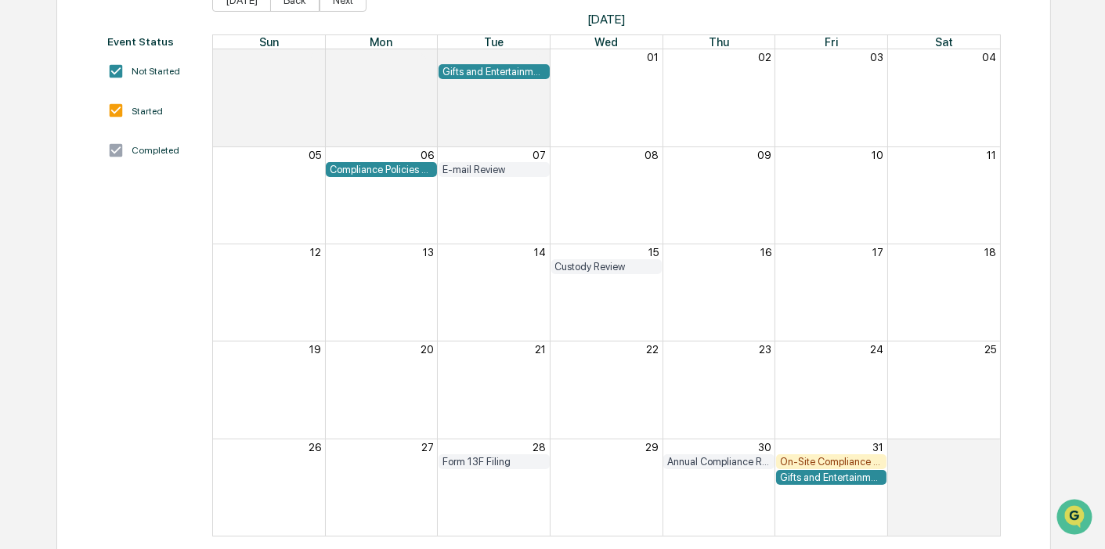
scroll to position [212, 0]
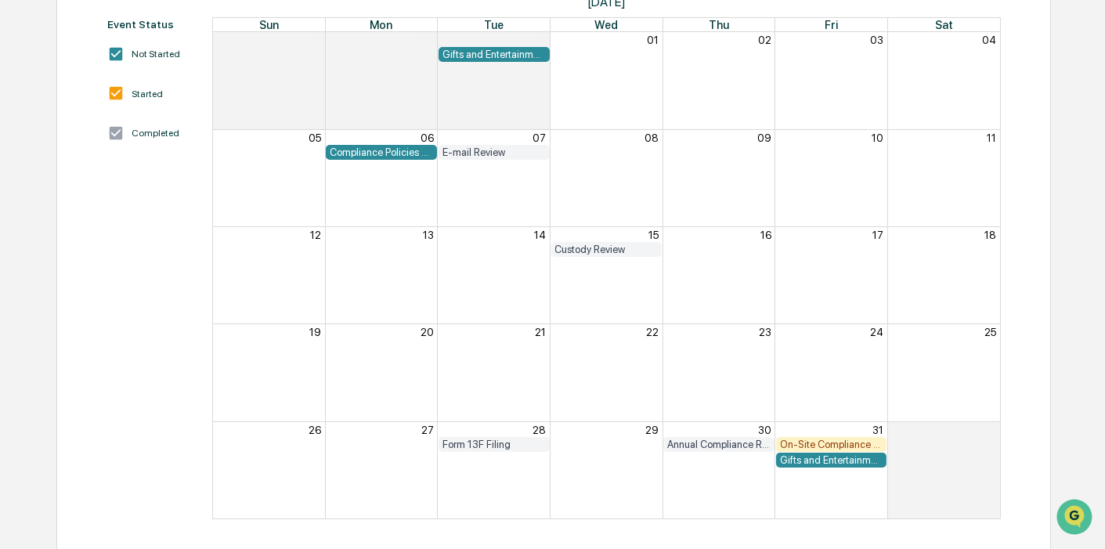
click at [834, 458] on div "Gifts and Entertainment Reporting" at bounding box center [831, 460] width 103 height 12
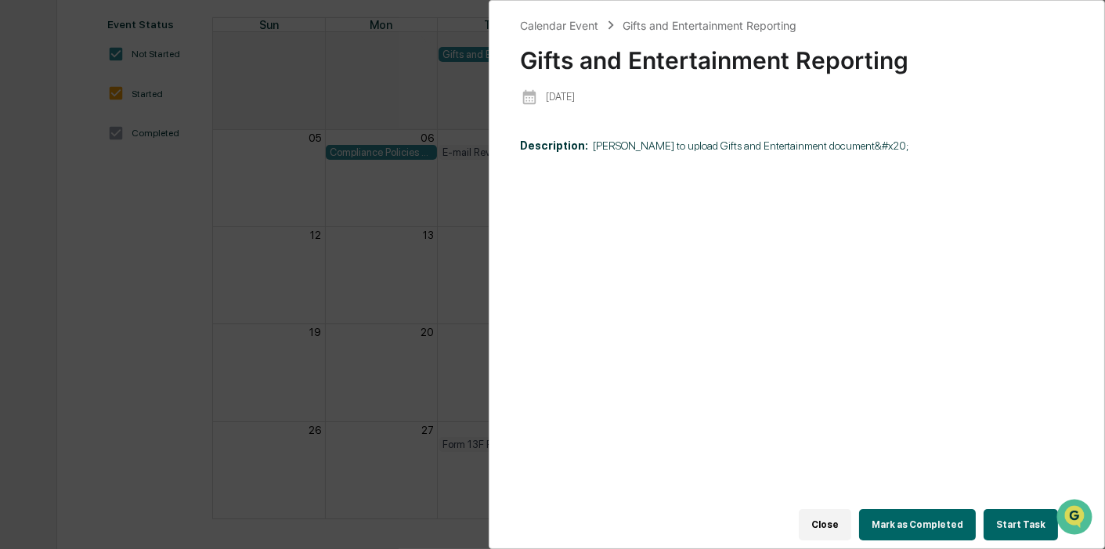
click at [1006, 514] on button "Start Task" at bounding box center [1021, 524] width 74 height 31
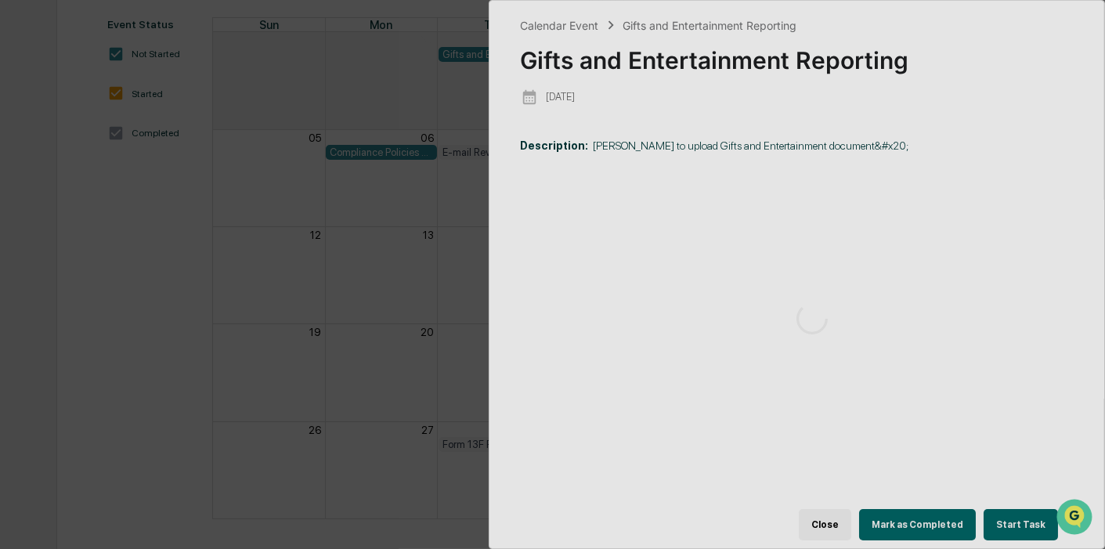
click at [196, 286] on div "Calendar Event Gifts and Entertainment Reporting Gifts and Entertainment Report…" at bounding box center [552, 274] width 1105 height 549
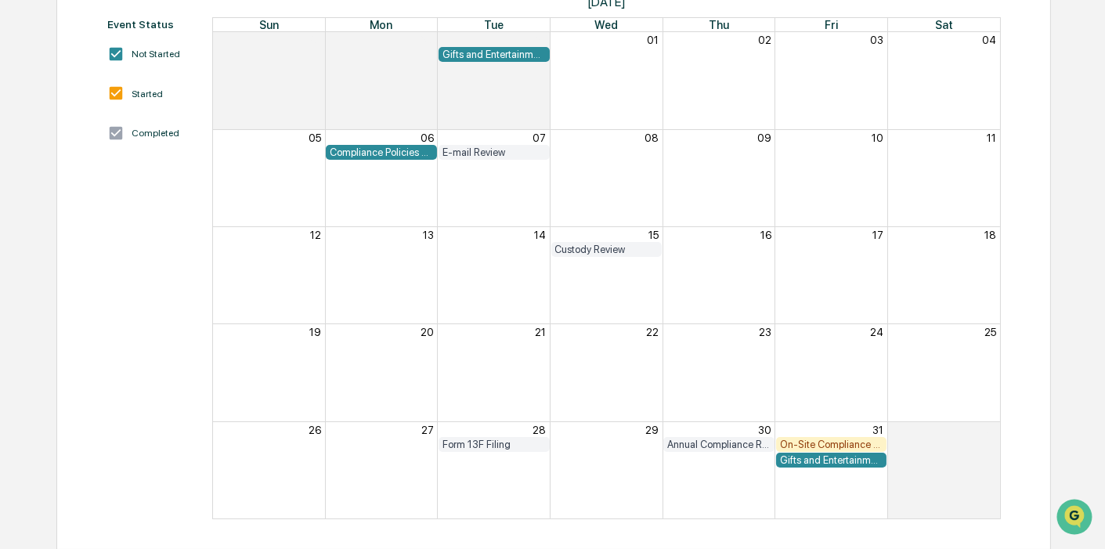
scroll to position [0, 0]
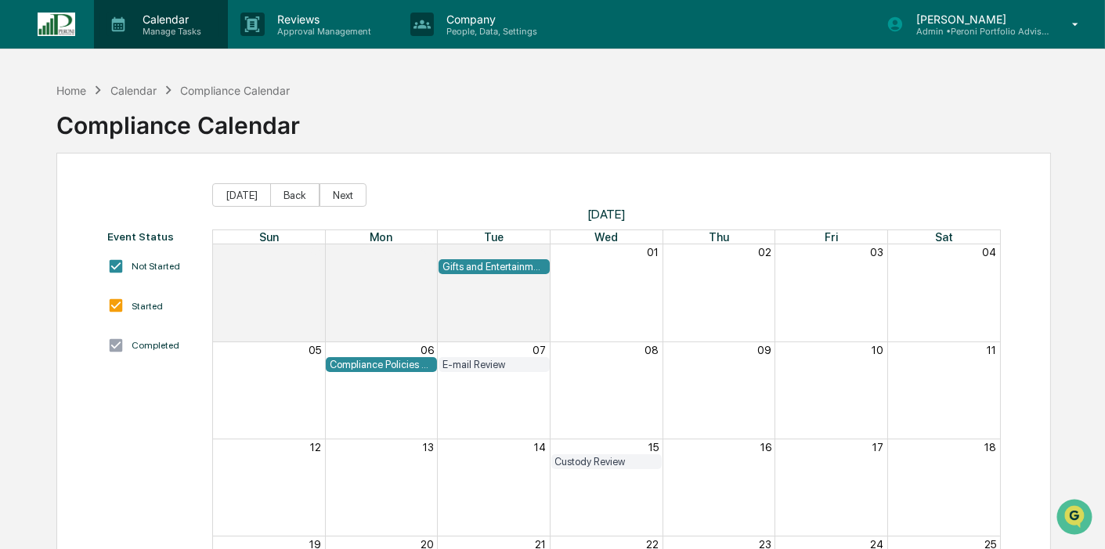
click at [139, 34] on p "Manage Tasks" at bounding box center [169, 31] width 79 height 11
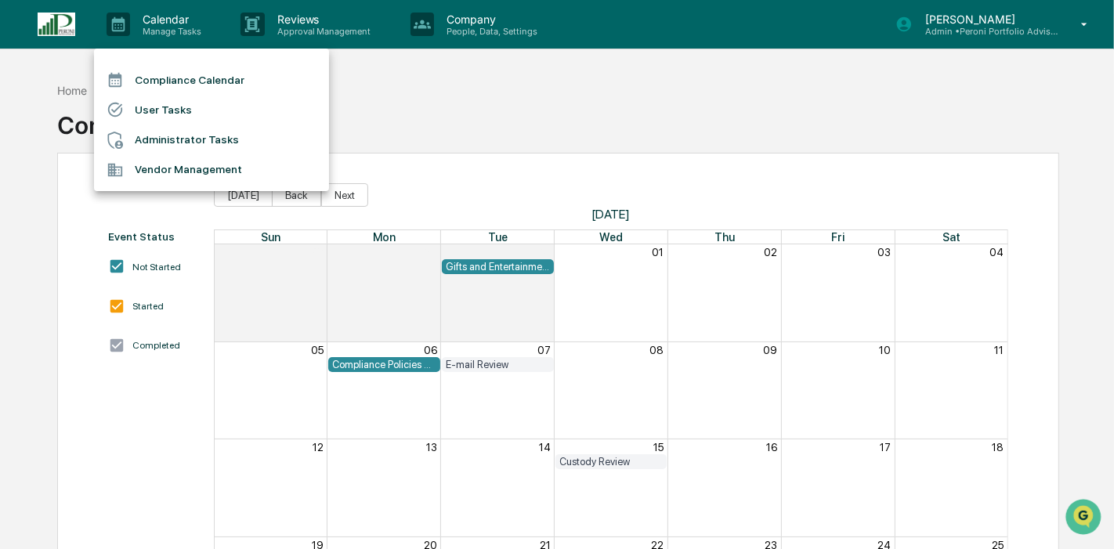
click at [50, 18] on div at bounding box center [557, 274] width 1114 height 549
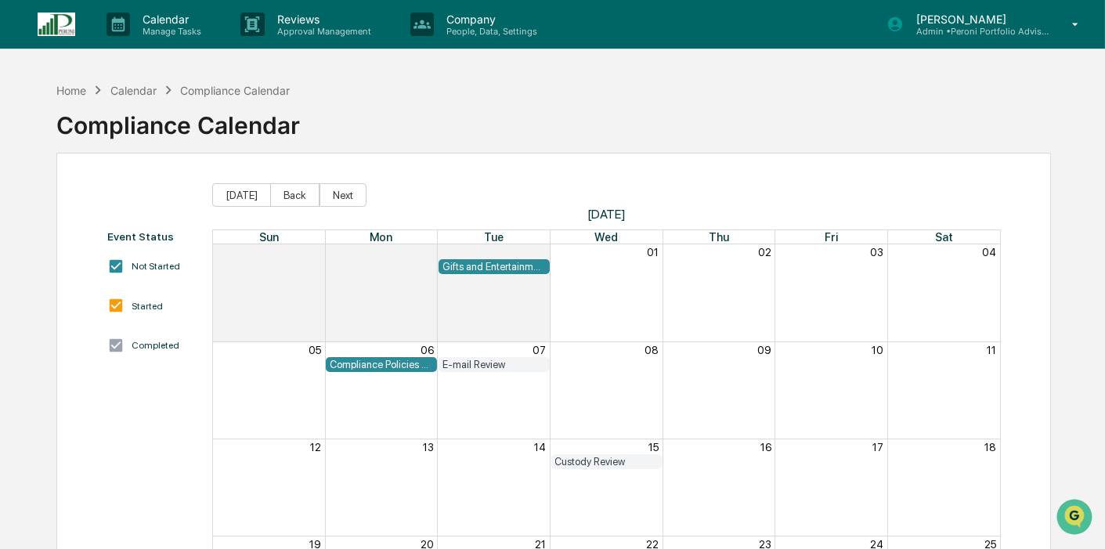
click at [54, 25] on img at bounding box center [57, 25] width 38 height 24
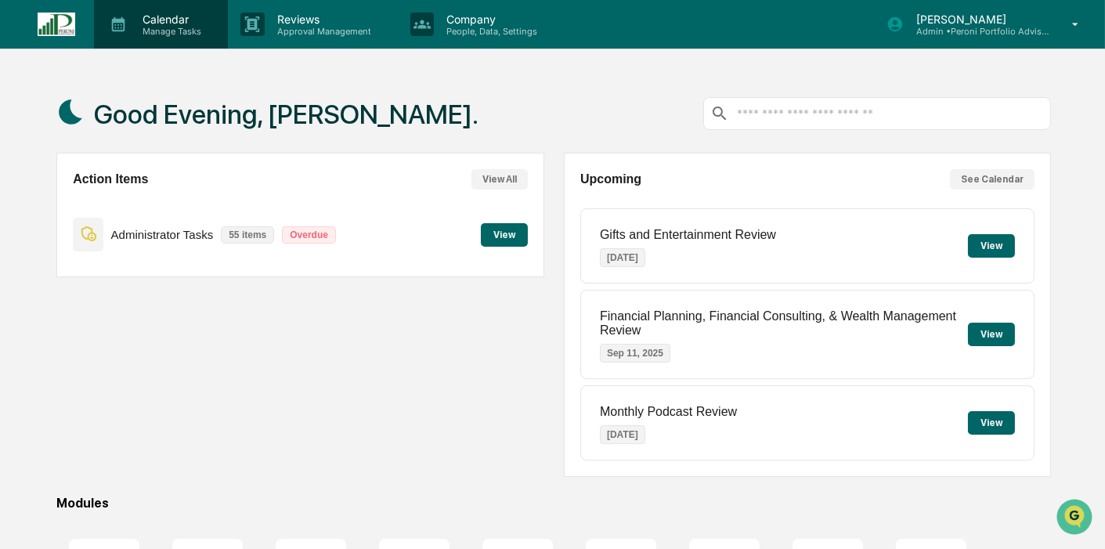
click at [169, 16] on p "Calendar" at bounding box center [169, 19] width 79 height 13
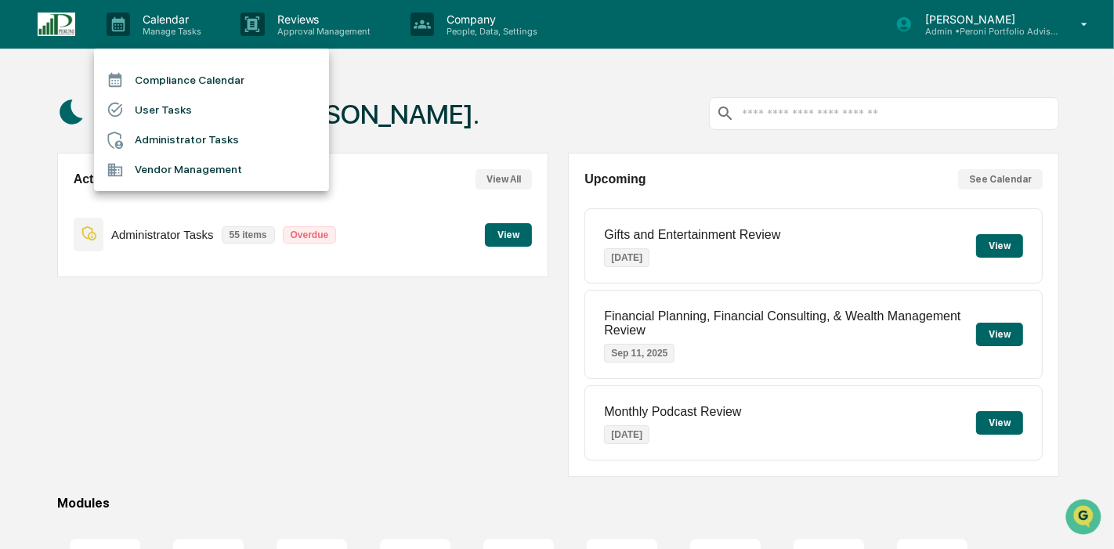
click at [168, 136] on li "Administrator Tasks" at bounding box center [211, 140] width 235 height 30
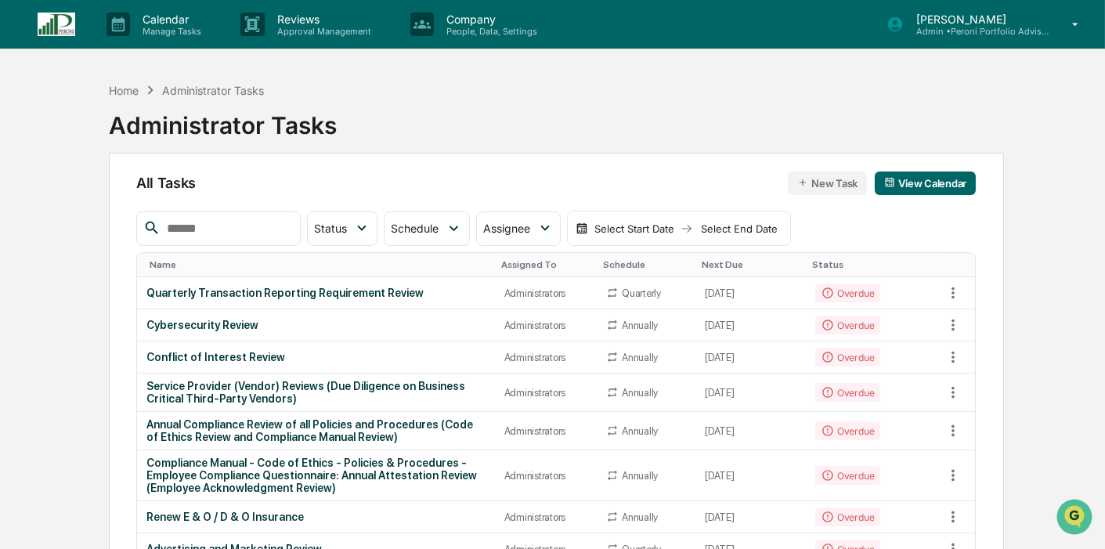
click at [235, 238] on div at bounding box center [218, 229] width 165 height 34
click at [235, 237] on div at bounding box center [218, 229] width 165 height 34
click at [239, 222] on input "text" at bounding box center [227, 229] width 133 height 20
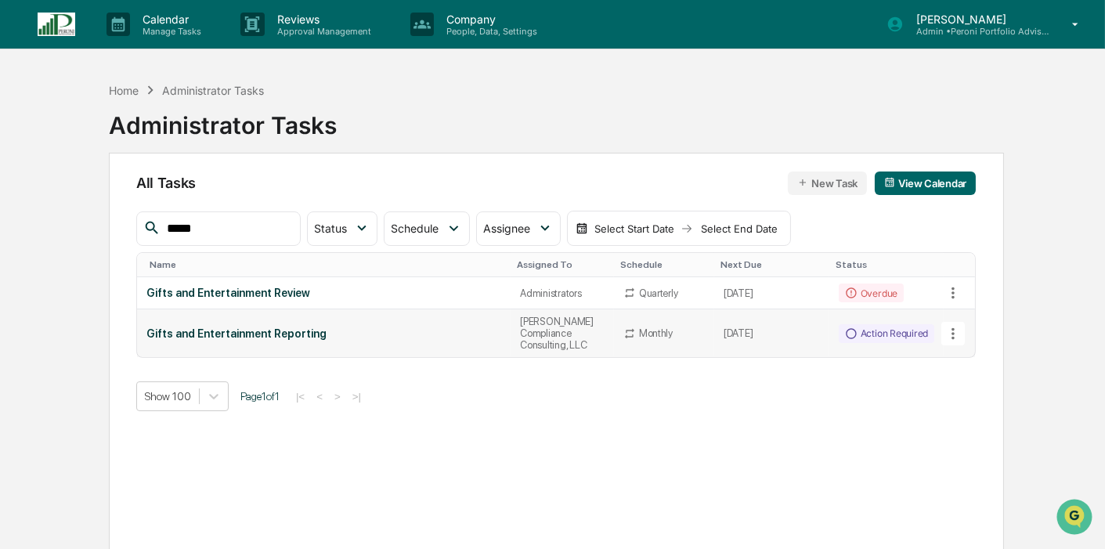
type input "*****"
click at [961, 325] on icon at bounding box center [953, 333] width 17 height 17
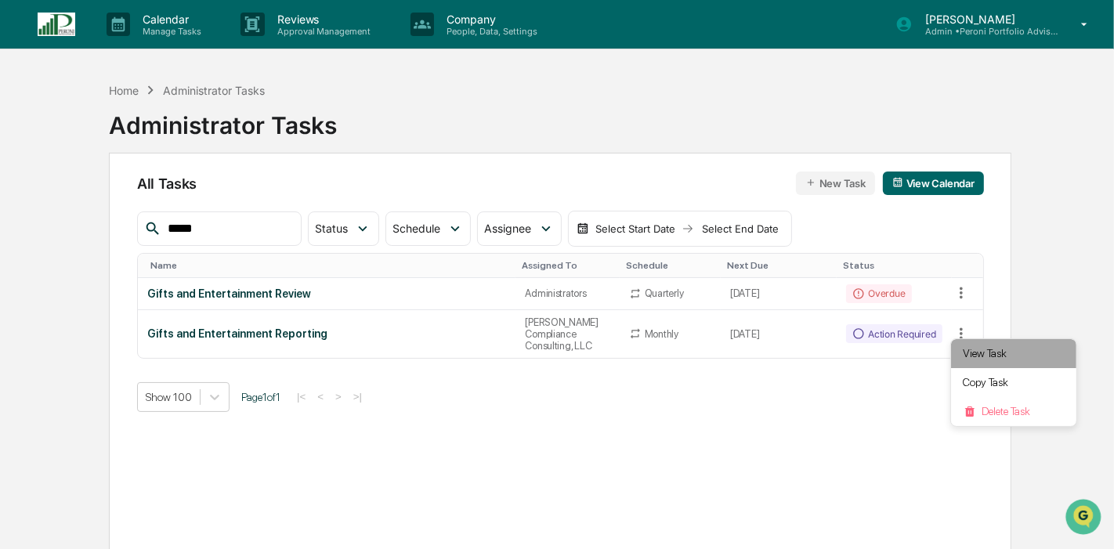
click at [980, 360] on li "View Task" at bounding box center [1013, 353] width 125 height 29
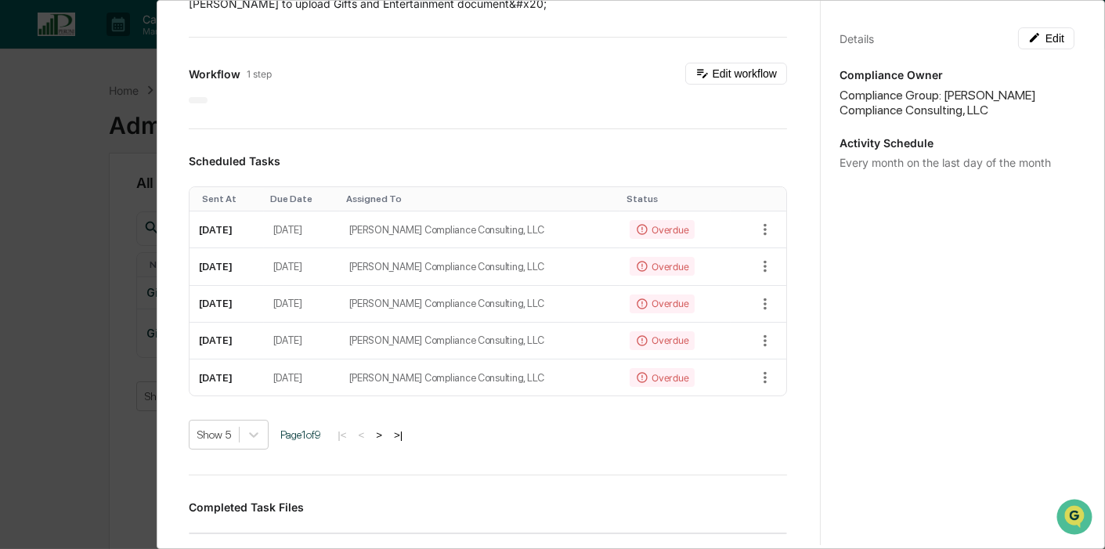
scroll to position [174, 0]
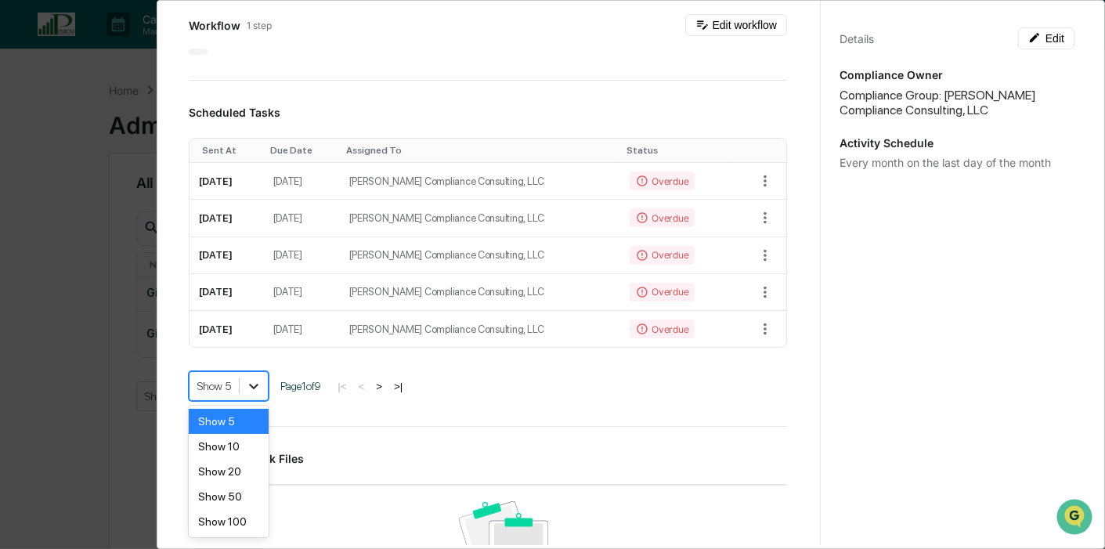
click at [248, 385] on icon at bounding box center [254, 386] width 16 height 16
click at [233, 502] on div "Show 50" at bounding box center [229, 496] width 80 height 25
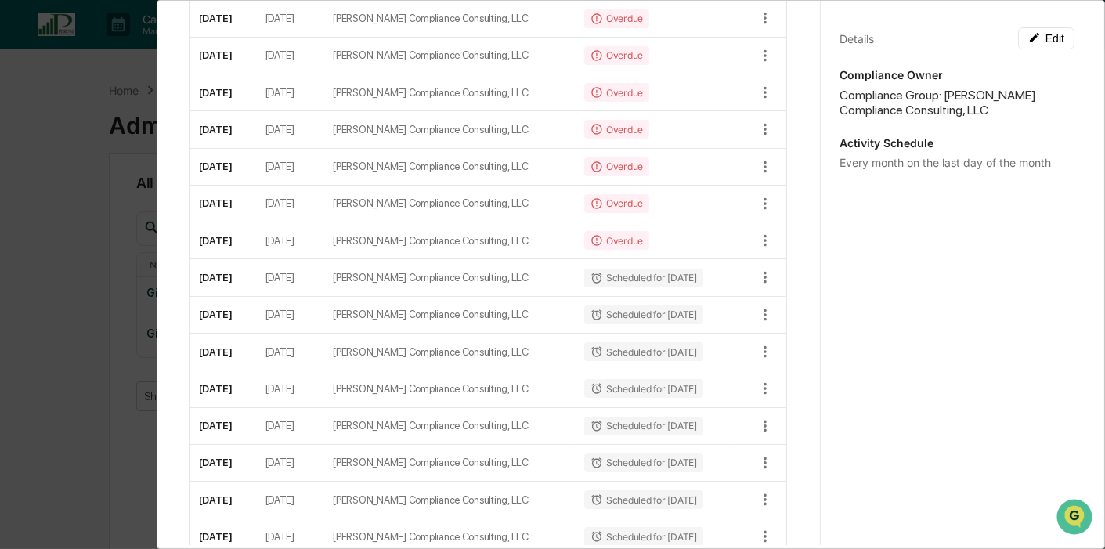
scroll to position [0, 0]
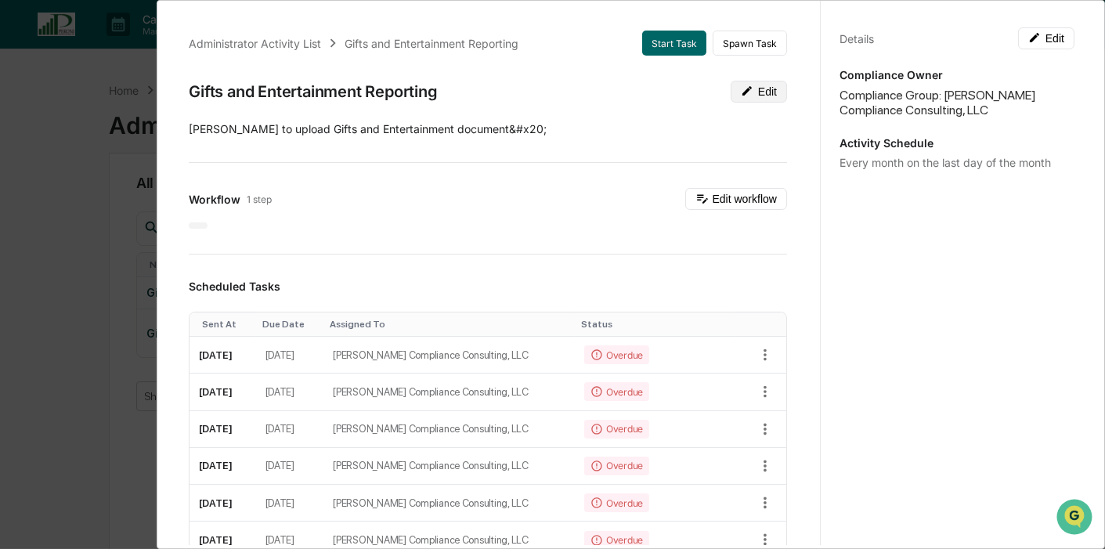
click at [741, 85] on icon at bounding box center [747, 91] width 13 height 13
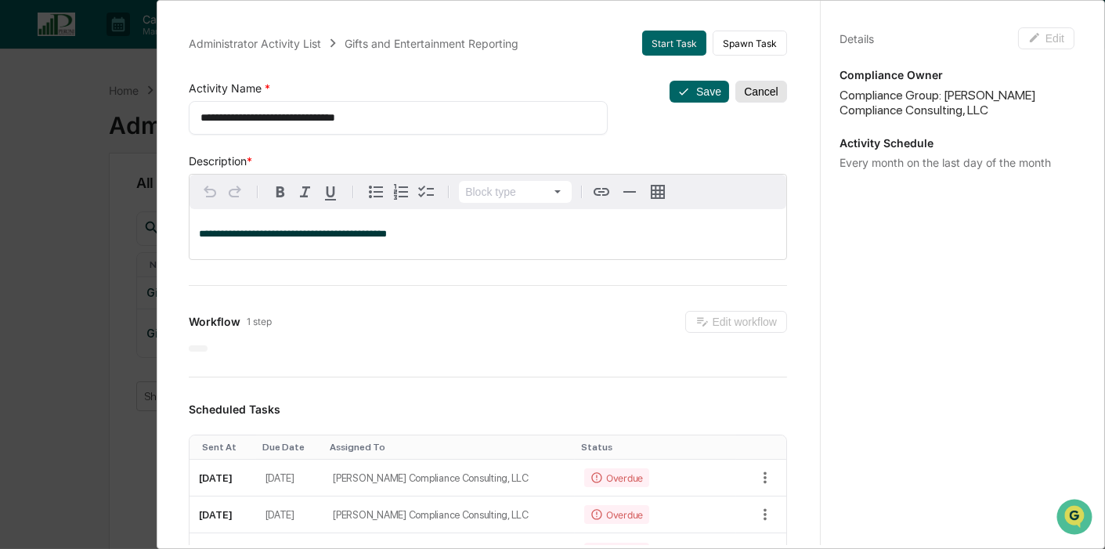
click at [746, 84] on button "Cancel" at bounding box center [762, 92] width 52 height 22
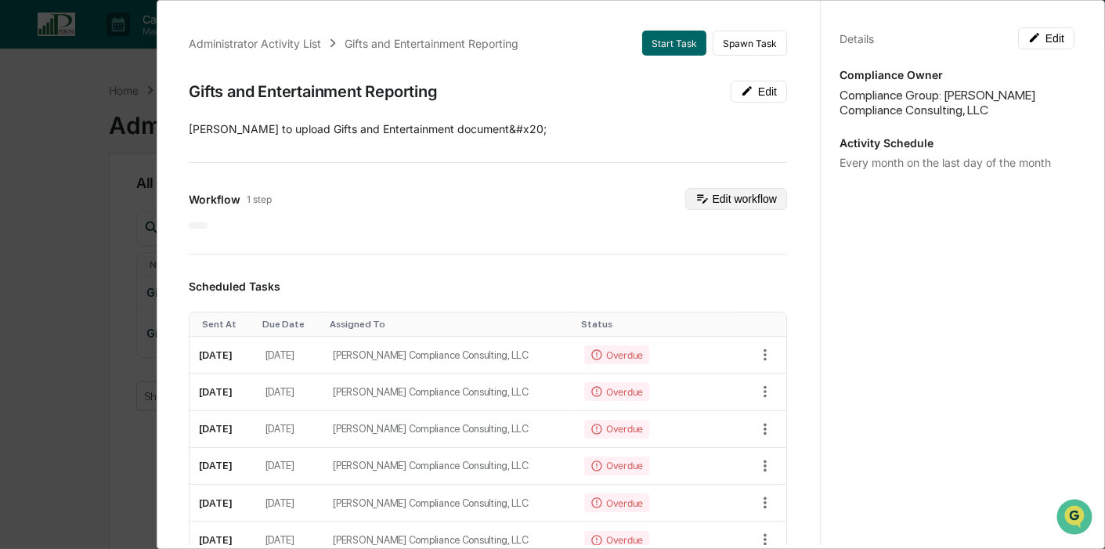
click at [736, 192] on button "Edit workflow" at bounding box center [736, 199] width 102 height 22
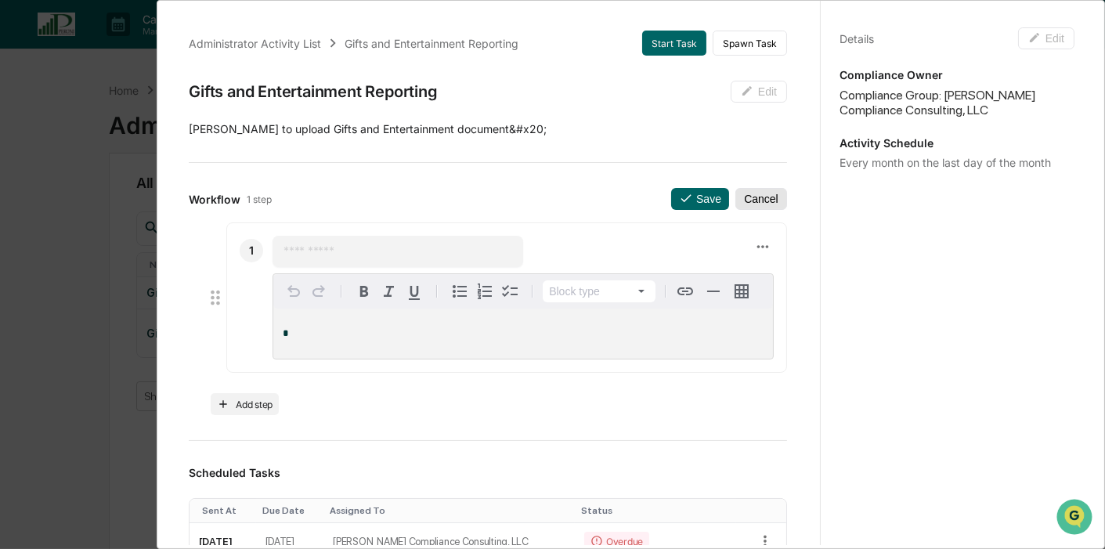
click at [750, 194] on button "Cancel" at bounding box center [762, 199] width 52 height 22
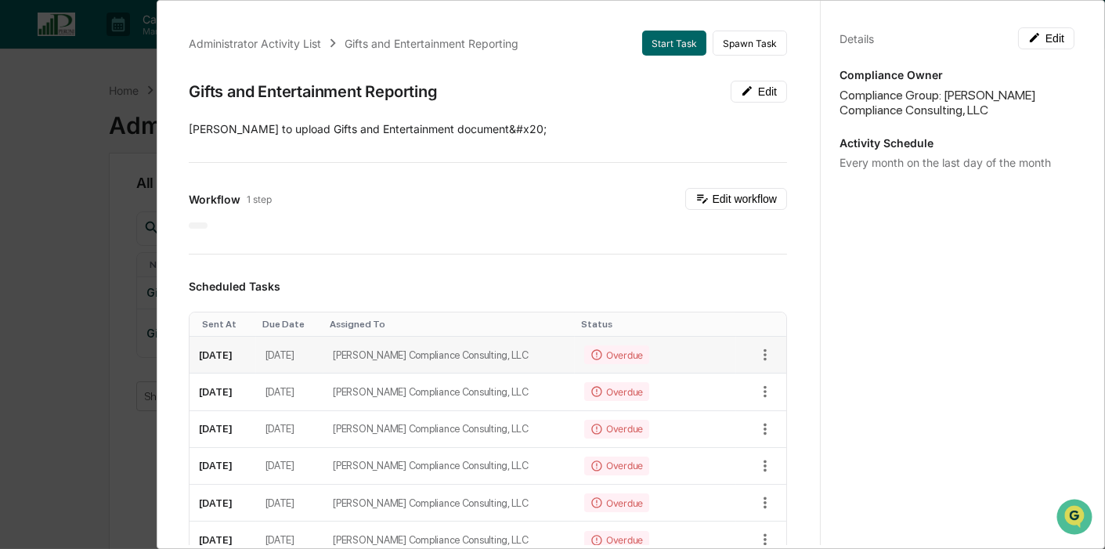
click at [324, 346] on td "[DATE]" at bounding box center [290, 355] width 68 height 37
click at [584, 345] on div "Overdue" at bounding box center [616, 354] width 65 height 19
drag, startPoint x: 612, startPoint y: 338, endPoint x: 614, endPoint y: 347, distance: 8.9
click at [612, 345] on div "Overdue" at bounding box center [616, 354] width 65 height 19
click at [615, 348] on div "Overdue" at bounding box center [616, 354] width 65 height 19
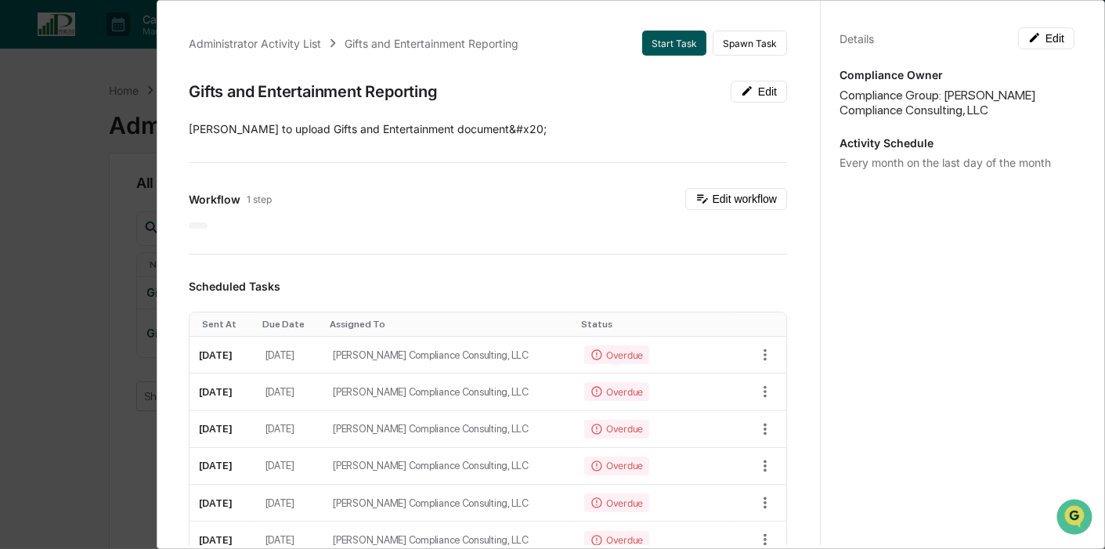
click at [656, 35] on button "Start Task" at bounding box center [674, 43] width 64 height 25
click at [654, 33] on button "Start Task" at bounding box center [674, 43] width 64 height 25
click at [49, 198] on div "Administrator Activity List Gifts and Entertainment Reporting Start Task Spawn …" at bounding box center [552, 274] width 1105 height 549
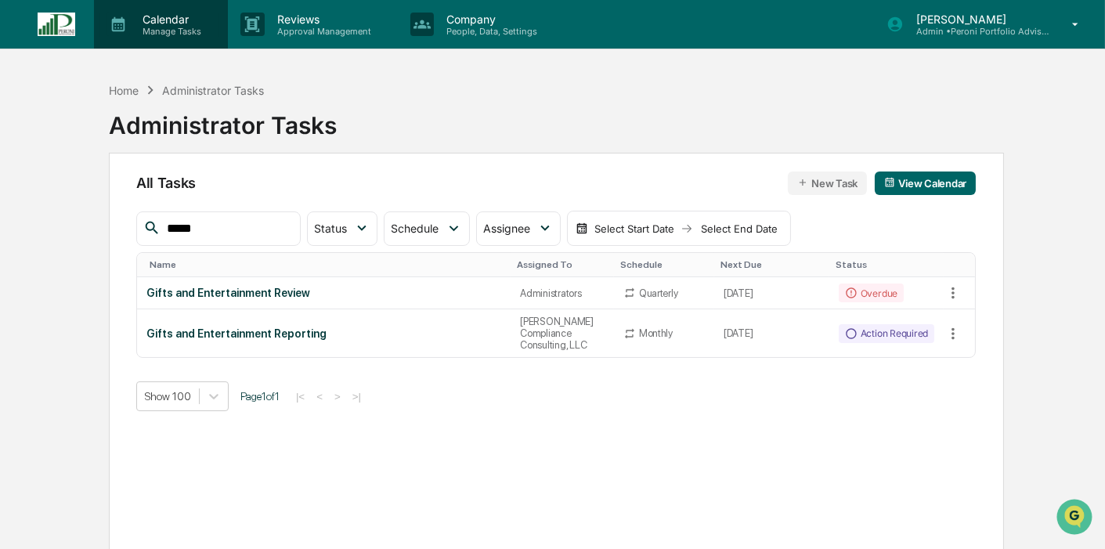
click at [183, 27] on p "Manage Tasks" at bounding box center [169, 31] width 79 height 11
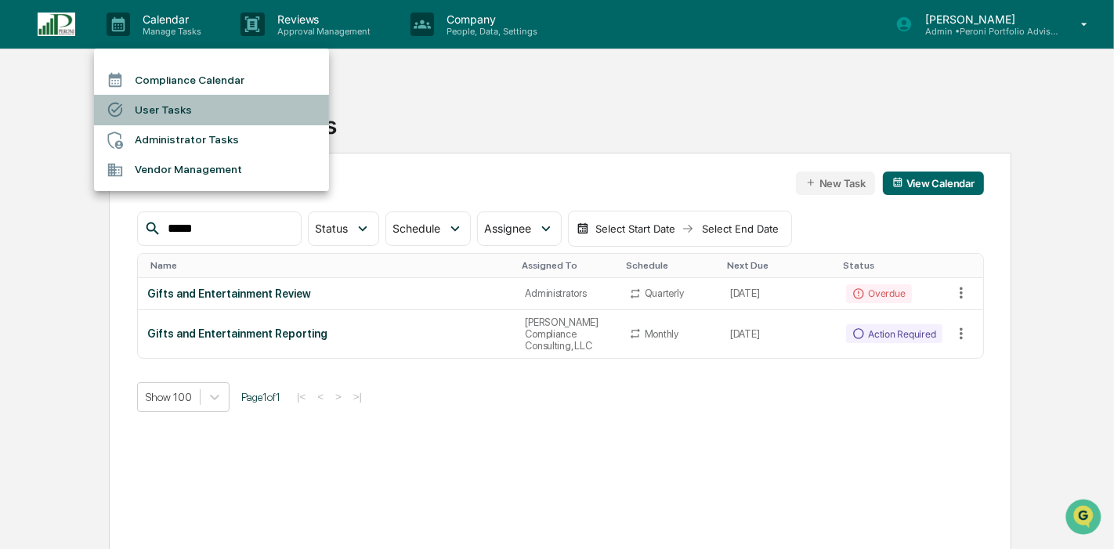
click at [187, 106] on li "User Tasks" at bounding box center [211, 110] width 235 height 30
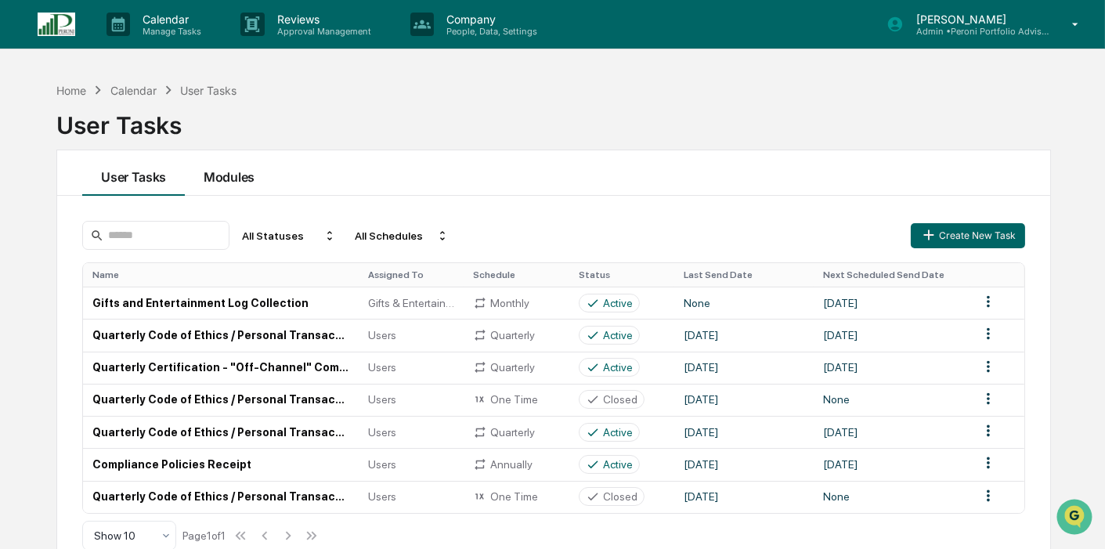
click at [255, 170] on button "Modules" at bounding box center [229, 172] width 89 height 45
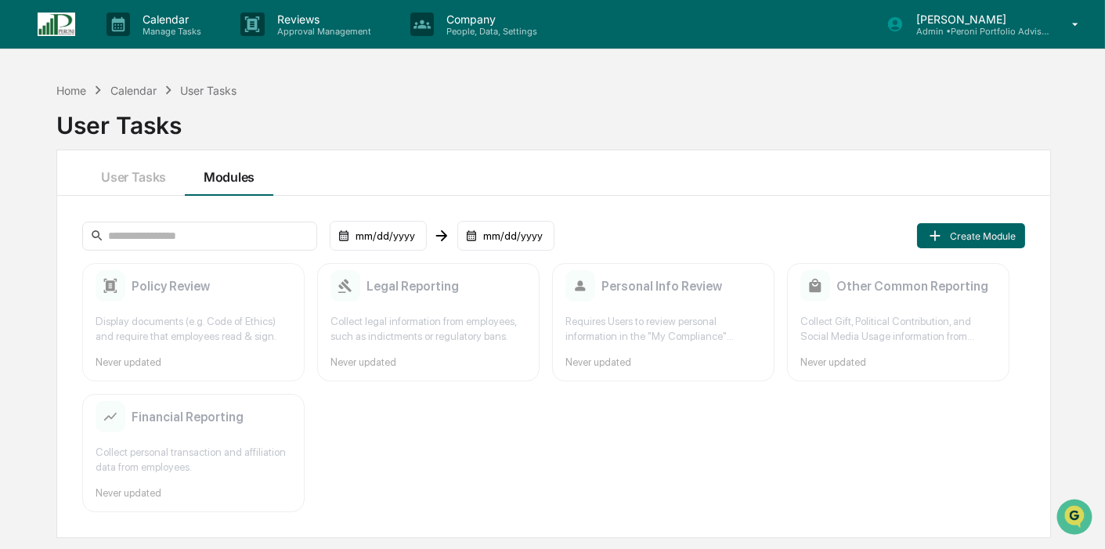
click at [244, 317] on div "Display documents (e.g. Code of Ethics) and require that employees read & sign." at bounding box center [194, 329] width 196 height 30
click at [952, 28] on p "Admin • Peroni Portfolio Advisors" at bounding box center [977, 31] width 146 height 11
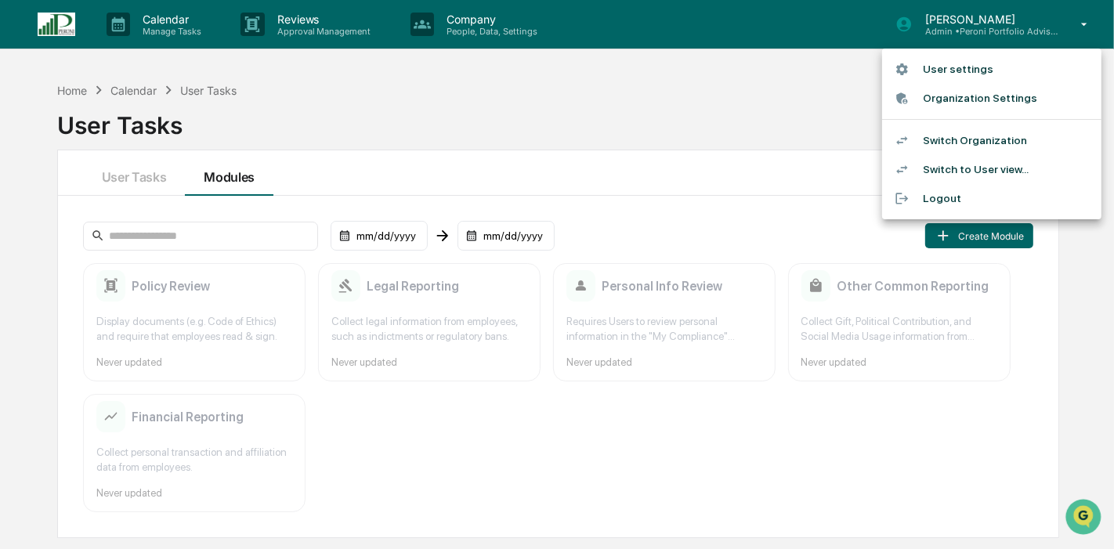
click at [952, 143] on li "Switch Organization" at bounding box center [991, 140] width 219 height 29
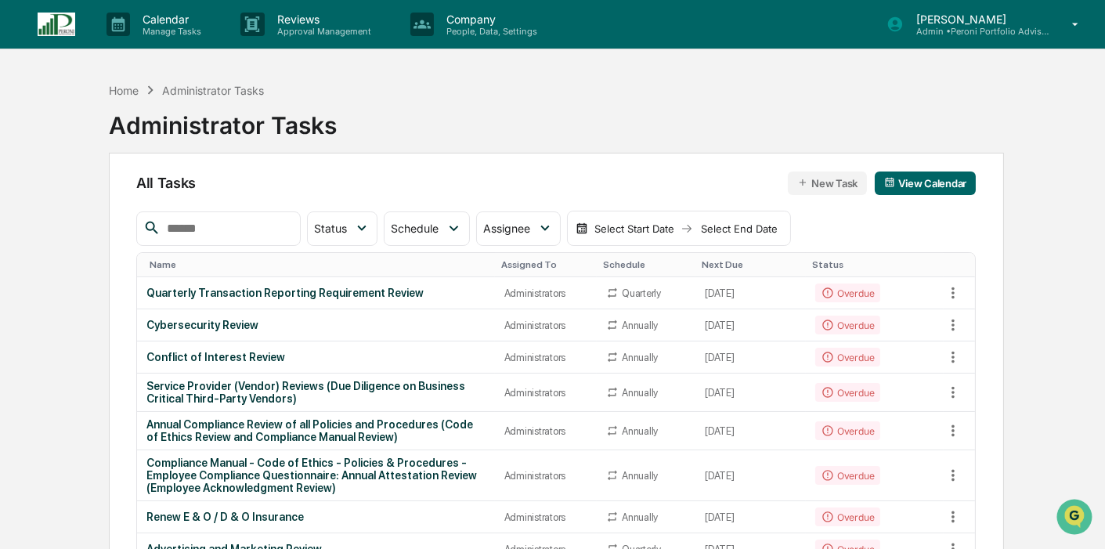
click at [978, 20] on p "[PERSON_NAME]" at bounding box center [977, 19] width 146 height 13
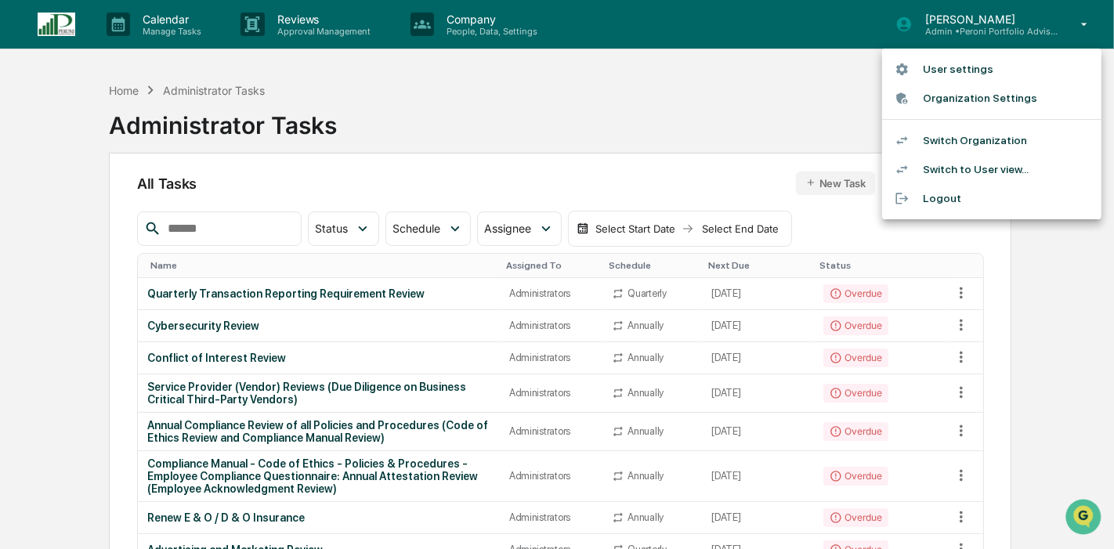
click at [979, 147] on li "Switch Organization" at bounding box center [991, 140] width 219 height 29
